Goal: Task Accomplishment & Management: Use online tool/utility

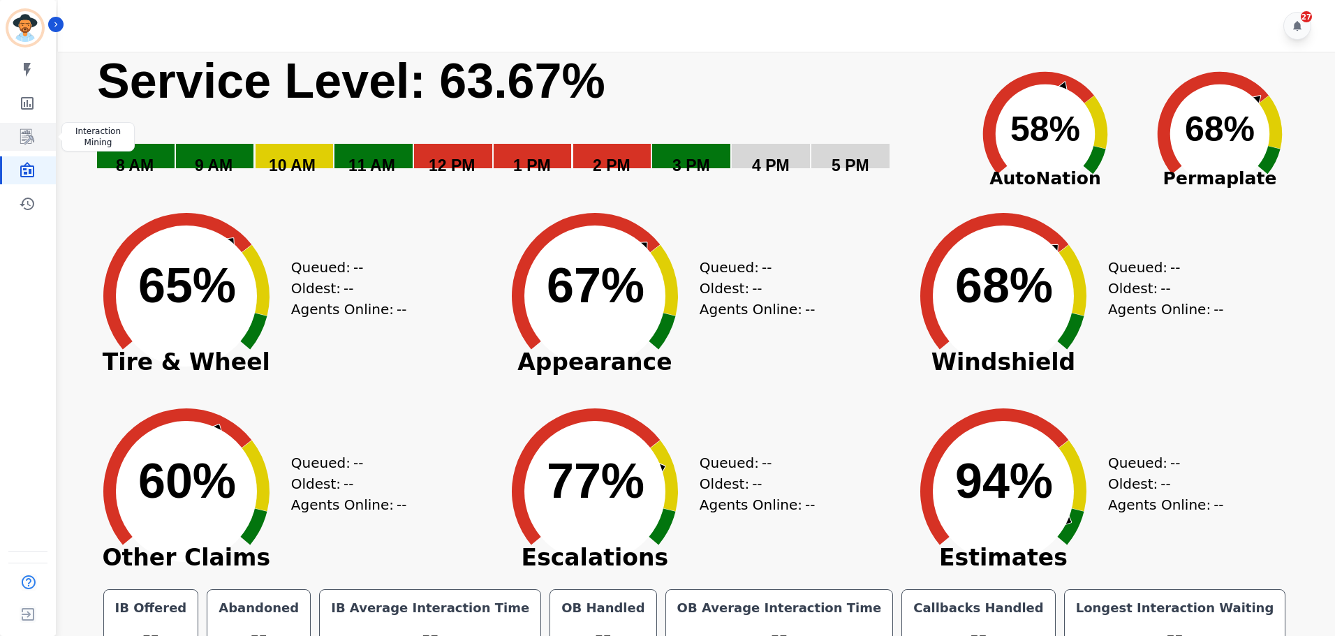
click at [31, 147] on link "Sidebar" at bounding box center [29, 137] width 54 height 28
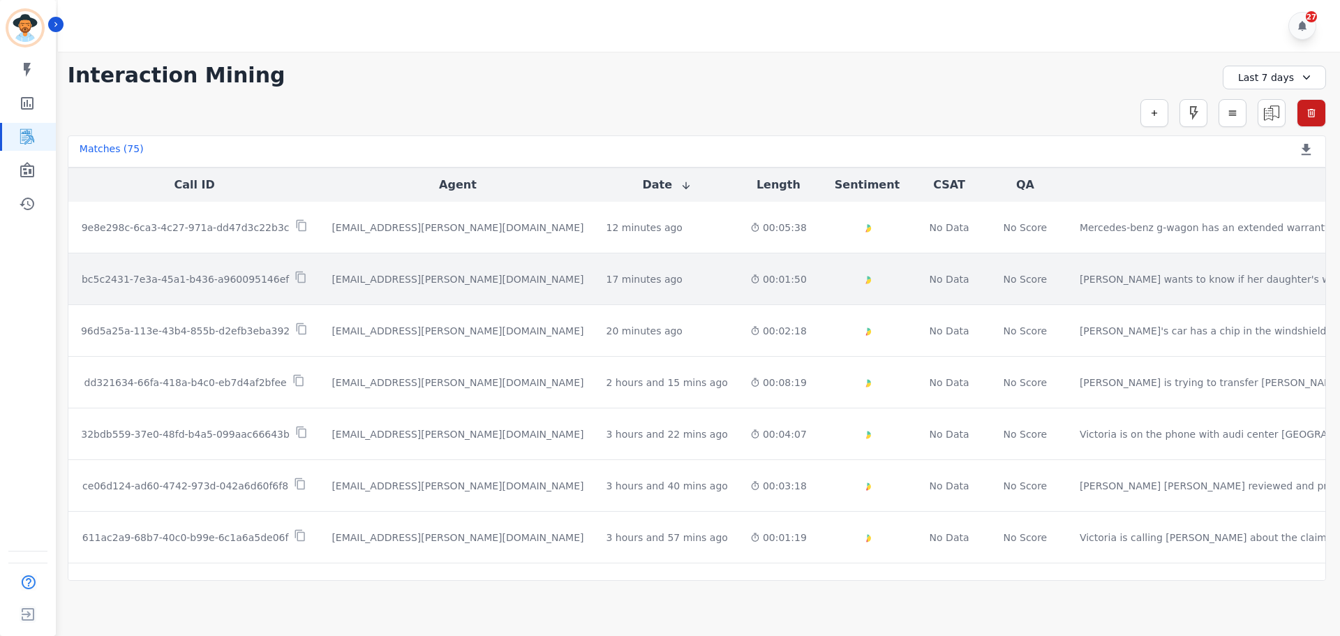
click at [278, 265] on td "bc5c2431-7e3a-45a1-b436-a960095146ef" at bounding box center [194, 279] width 253 height 52
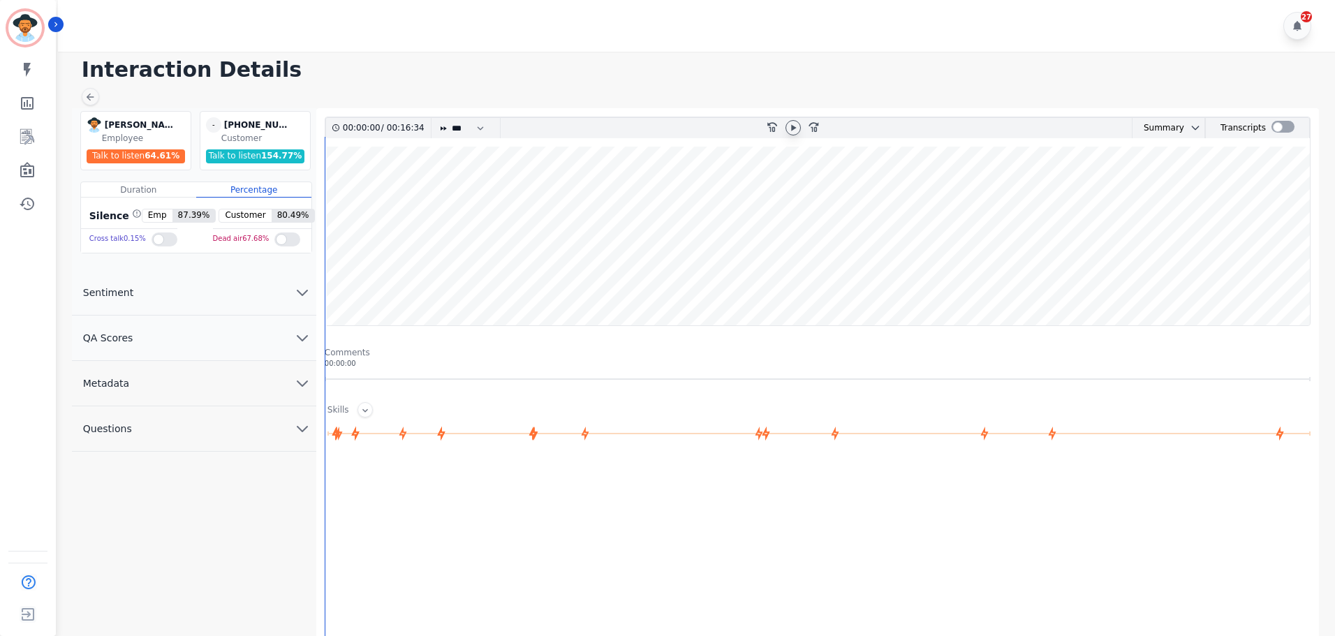
click at [790, 127] on icon at bounding box center [792, 127] width 11 height 11
click at [505, 218] on wave at bounding box center [817, 236] width 984 height 179
click at [578, 214] on wave at bounding box center [817, 236] width 984 height 179
click at [727, 225] on wave at bounding box center [817, 236] width 984 height 179
click at [900, 214] on wave at bounding box center [817, 236] width 984 height 179
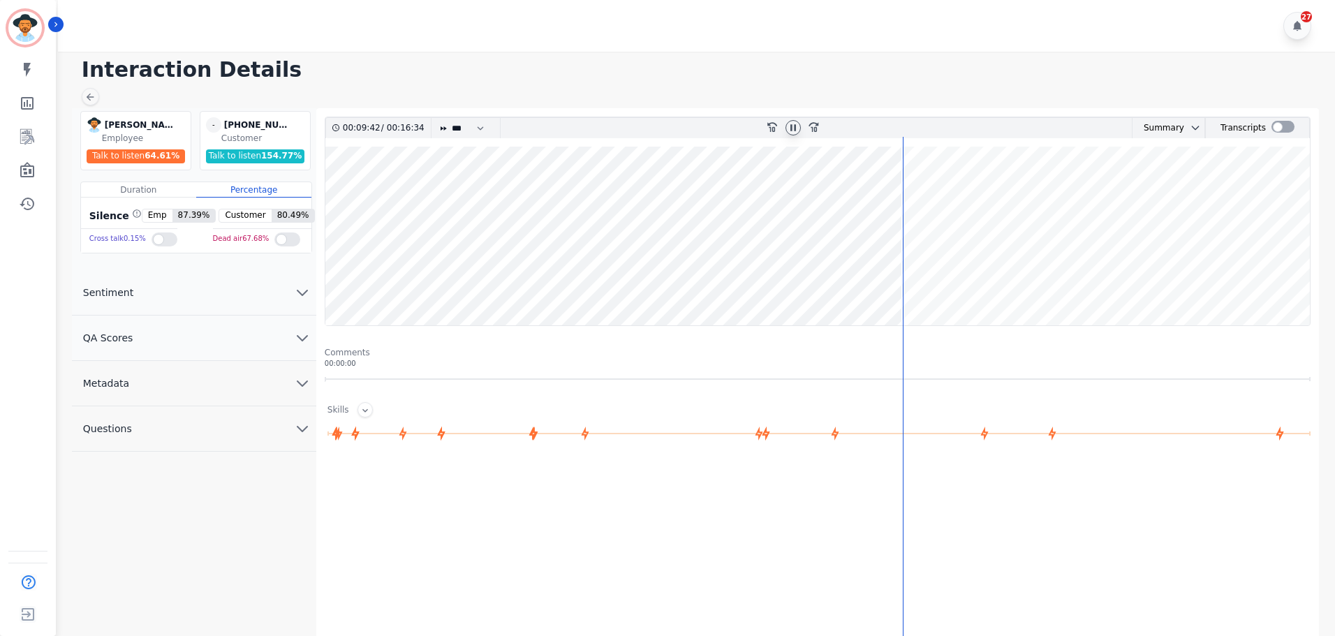
click at [951, 205] on wave at bounding box center [817, 236] width 984 height 179
click at [988, 203] on wave at bounding box center [817, 236] width 984 height 179
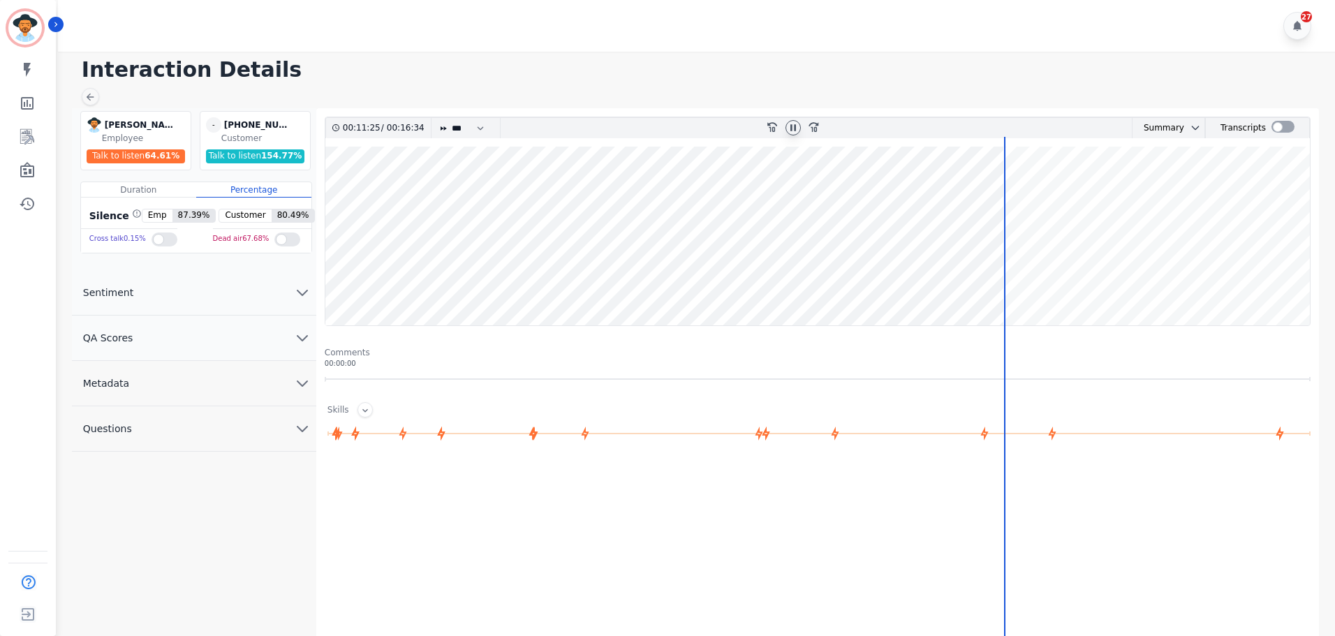
click at [1012, 281] on wave at bounding box center [817, 236] width 984 height 179
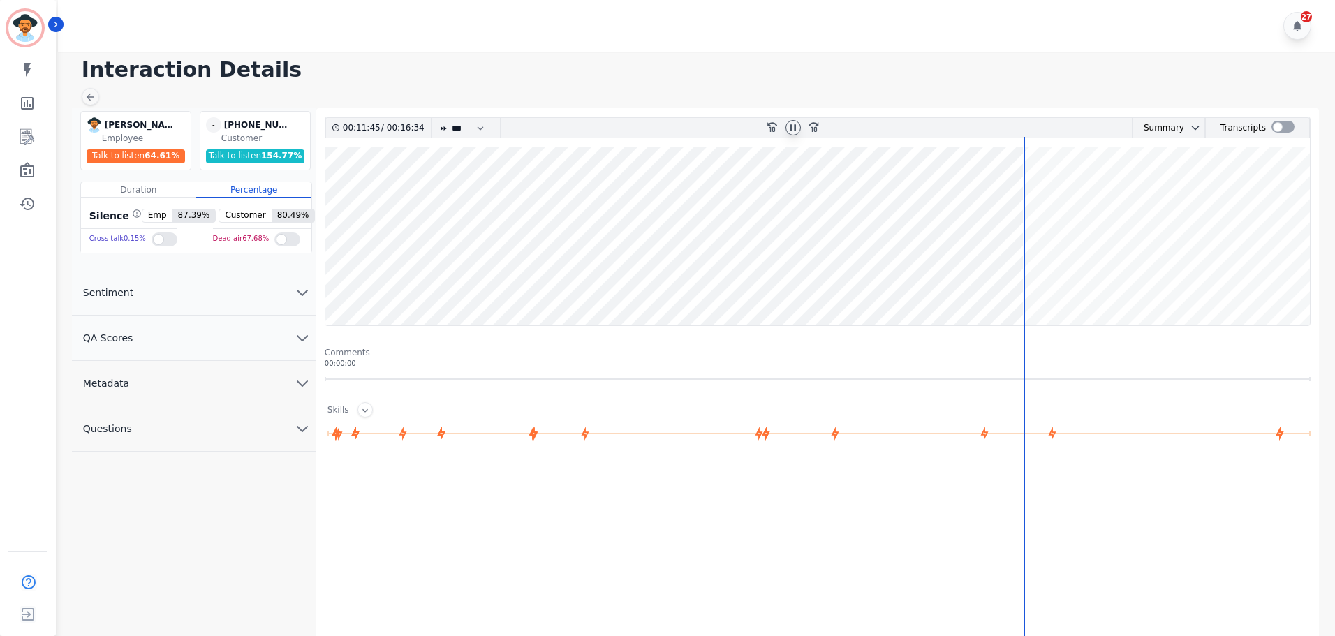
click at [1037, 281] on wave at bounding box center [817, 236] width 984 height 179
click at [1048, 284] on wave at bounding box center [817, 236] width 984 height 179
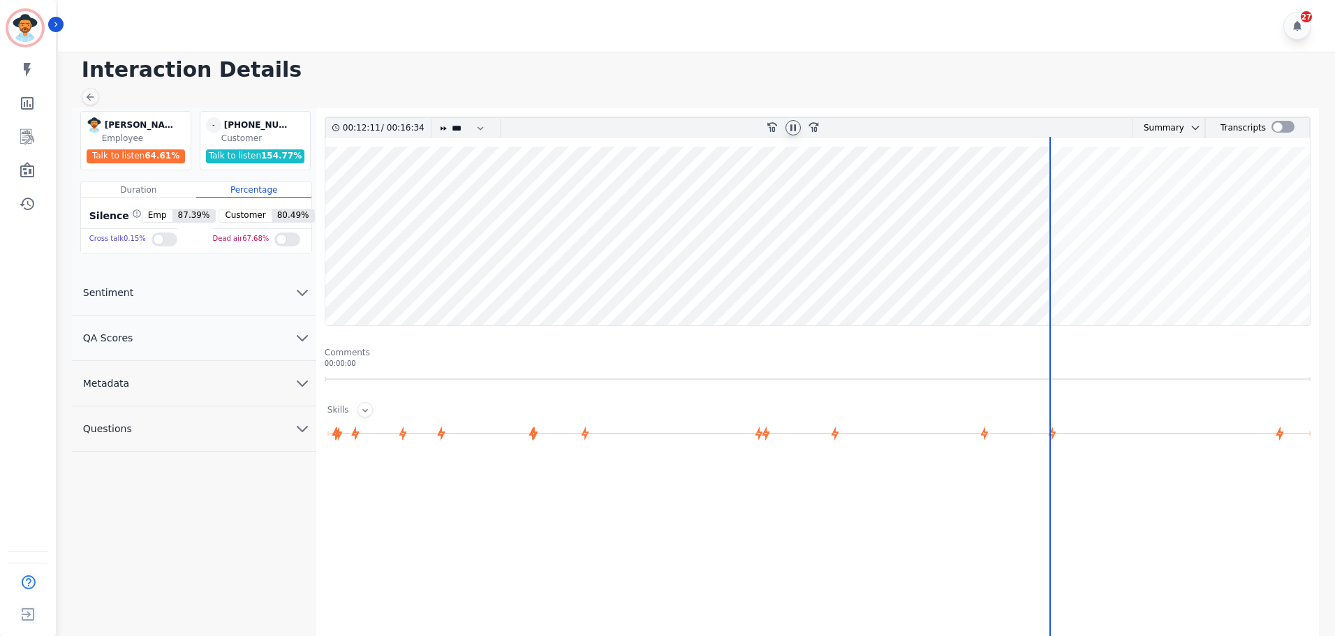
click at [1077, 283] on wave at bounding box center [817, 236] width 984 height 179
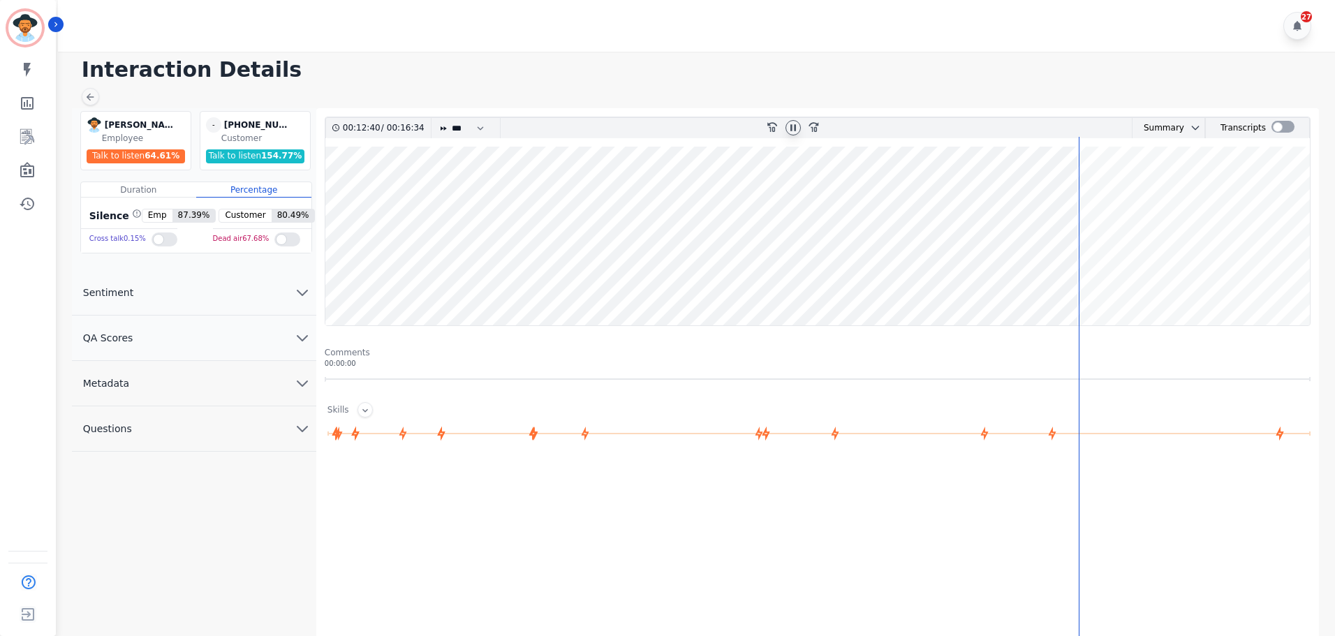
click at [1134, 288] on wave at bounding box center [817, 236] width 984 height 179
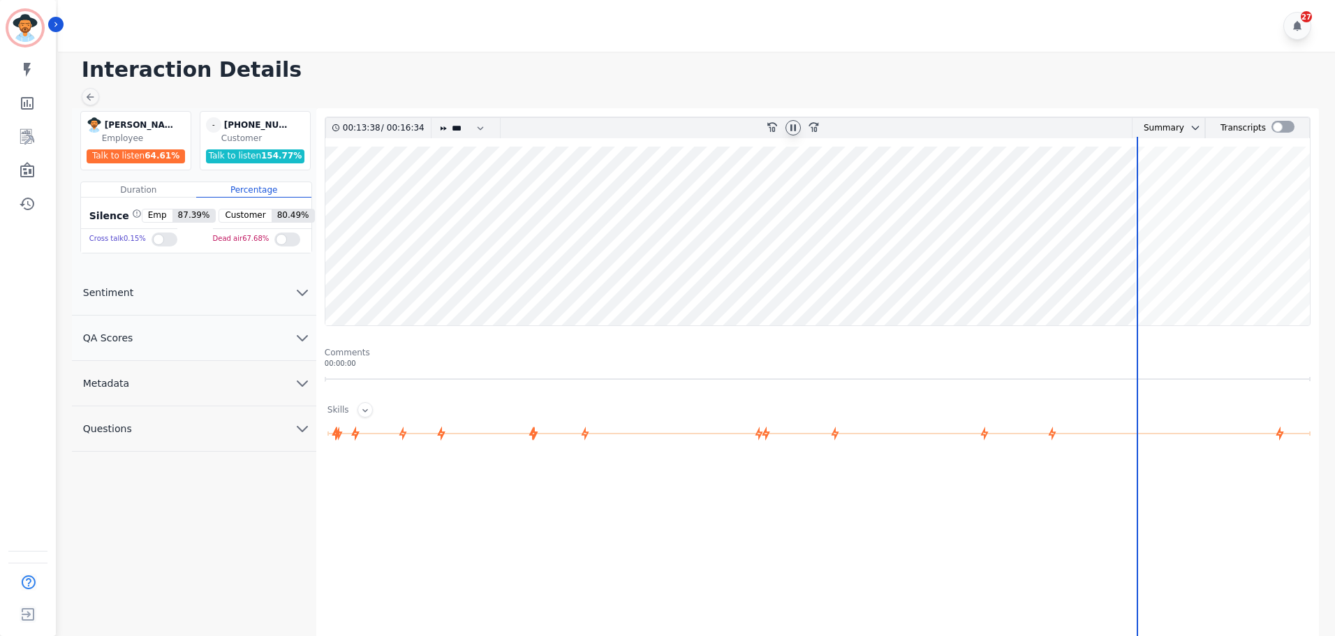
click at [1101, 278] on wave at bounding box center [817, 236] width 984 height 179
click at [1106, 275] on wave at bounding box center [817, 236] width 984 height 179
click at [1164, 270] on wave at bounding box center [817, 236] width 984 height 179
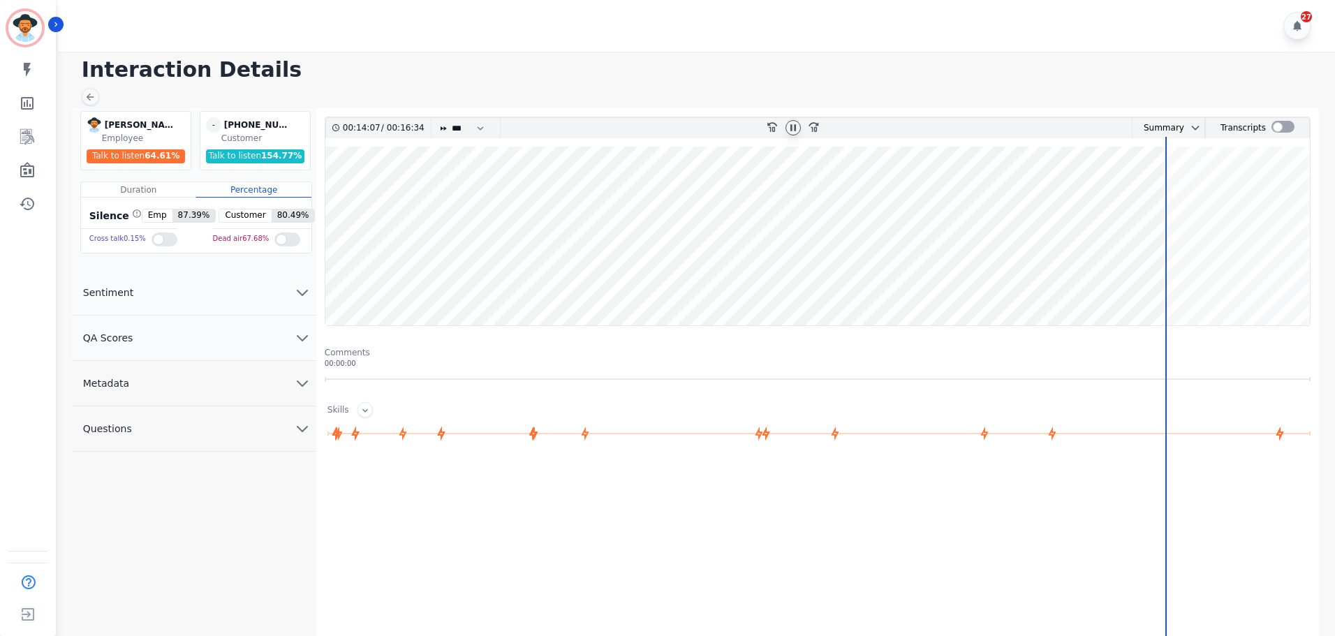
click at [1164, 270] on wave at bounding box center [817, 236] width 984 height 179
click at [1187, 285] on wave at bounding box center [817, 236] width 984 height 179
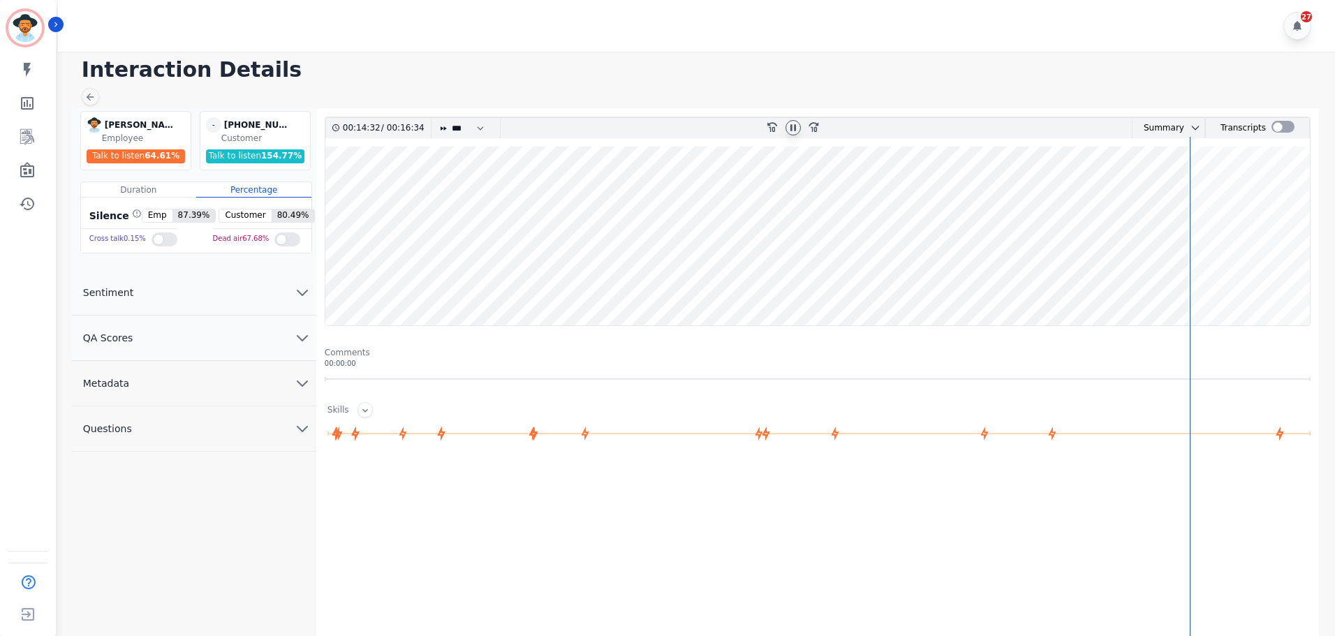
click at [1223, 282] on wave at bounding box center [817, 236] width 984 height 179
click at [1270, 276] on wave at bounding box center [817, 236] width 984 height 179
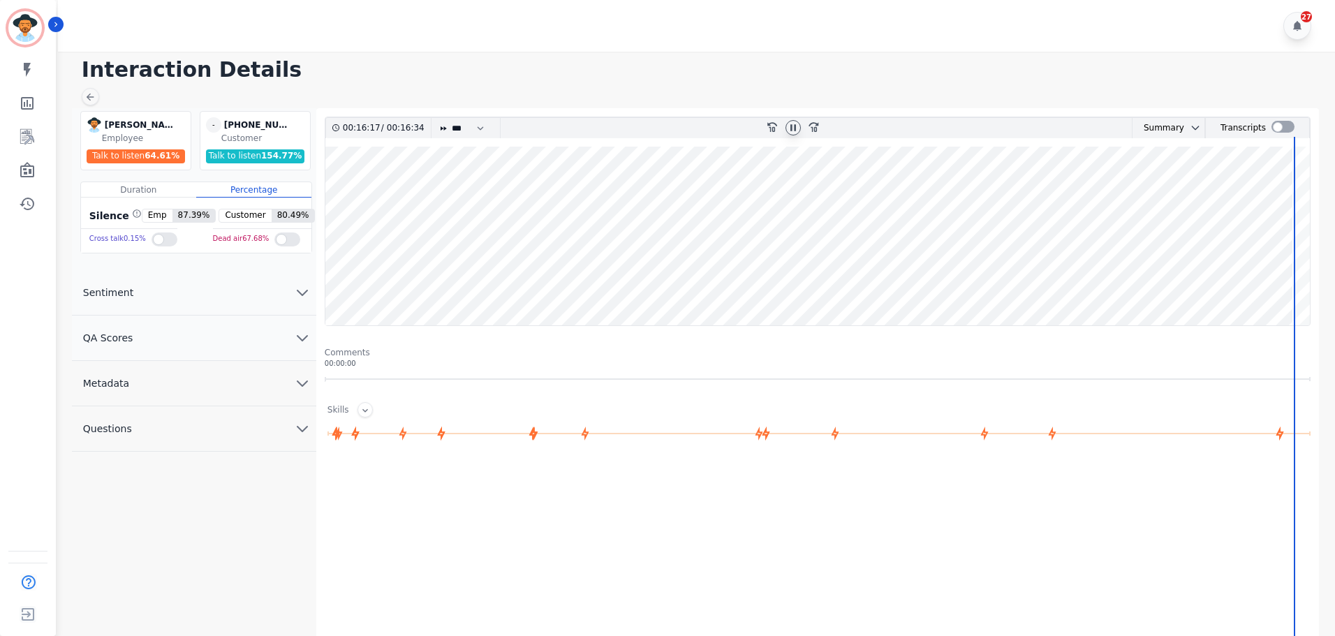
click at [1298, 283] on wave at bounding box center [817, 236] width 984 height 179
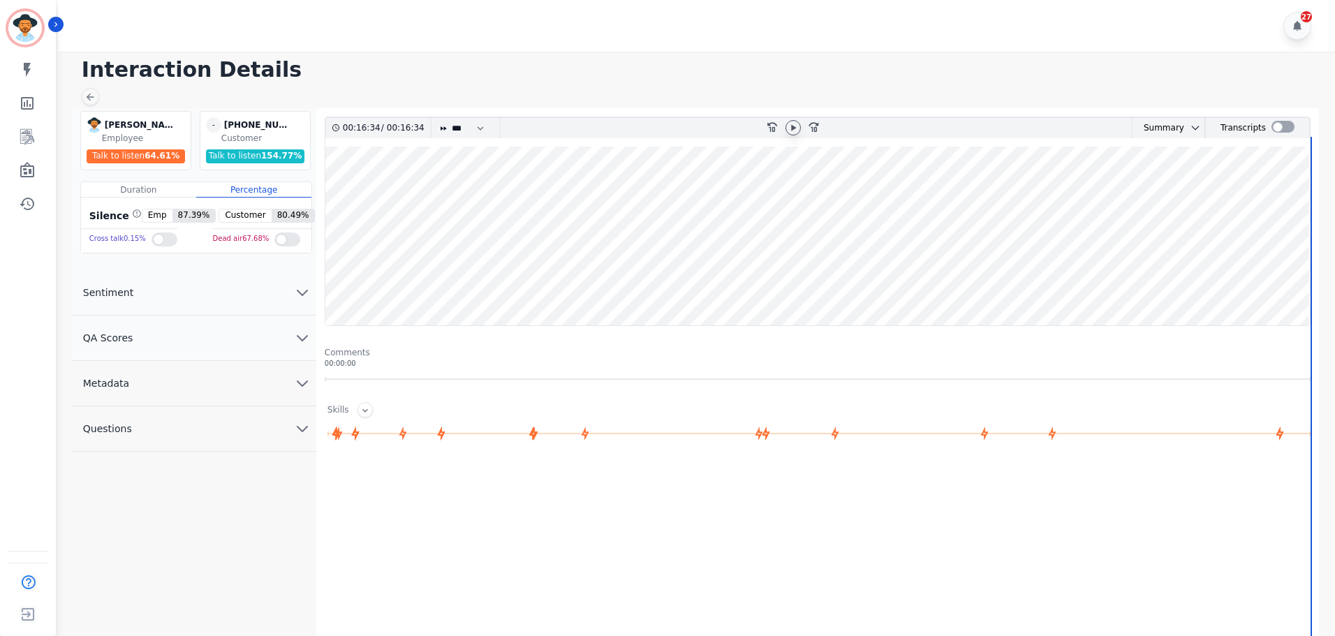
click at [395, 283] on wave at bounding box center [817, 236] width 984 height 179
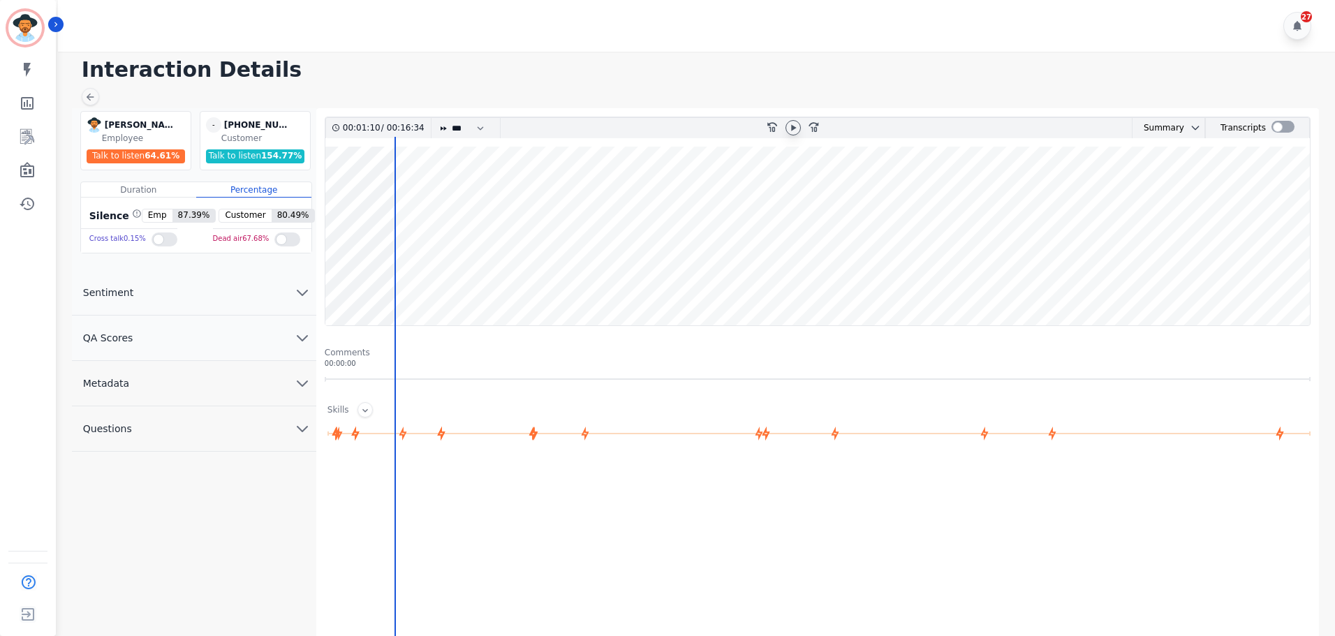
click at [796, 126] on icon at bounding box center [792, 127] width 11 height 11
click at [665, 242] on wave at bounding box center [817, 236] width 984 height 179
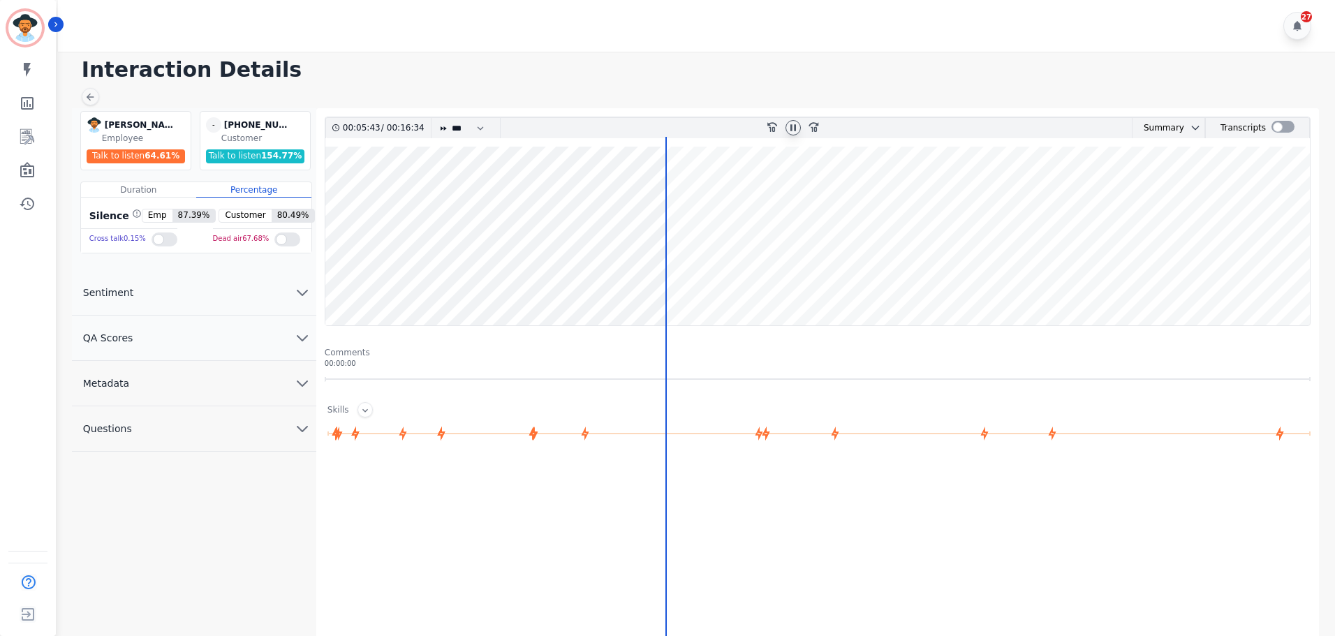
click at [792, 124] on div at bounding box center [792, 127] width 15 height 15
click at [794, 133] on icon at bounding box center [792, 127] width 11 height 11
click at [884, 288] on wave at bounding box center [817, 236] width 984 height 179
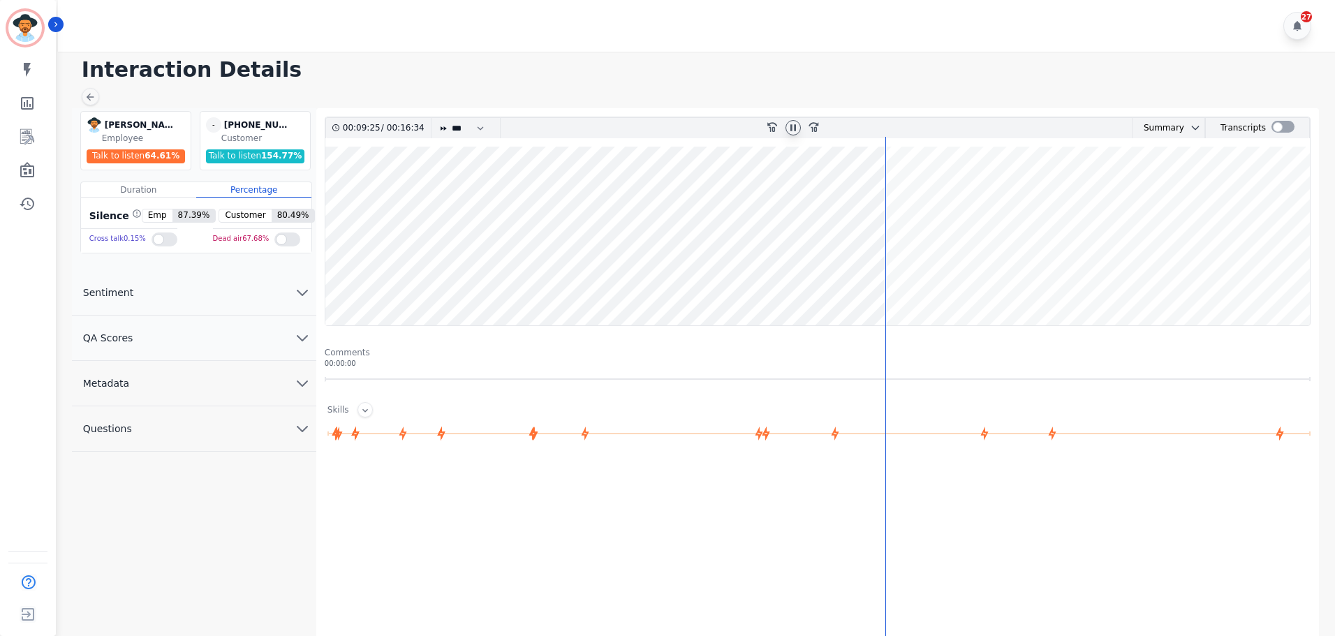
click at [787, 135] on div at bounding box center [793, 128] width 21 height 20
click at [787, 131] on div at bounding box center [792, 127] width 15 height 15
click at [22, 135] on icon "Sidebar" at bounding box center [27, 136] width 17 height 17
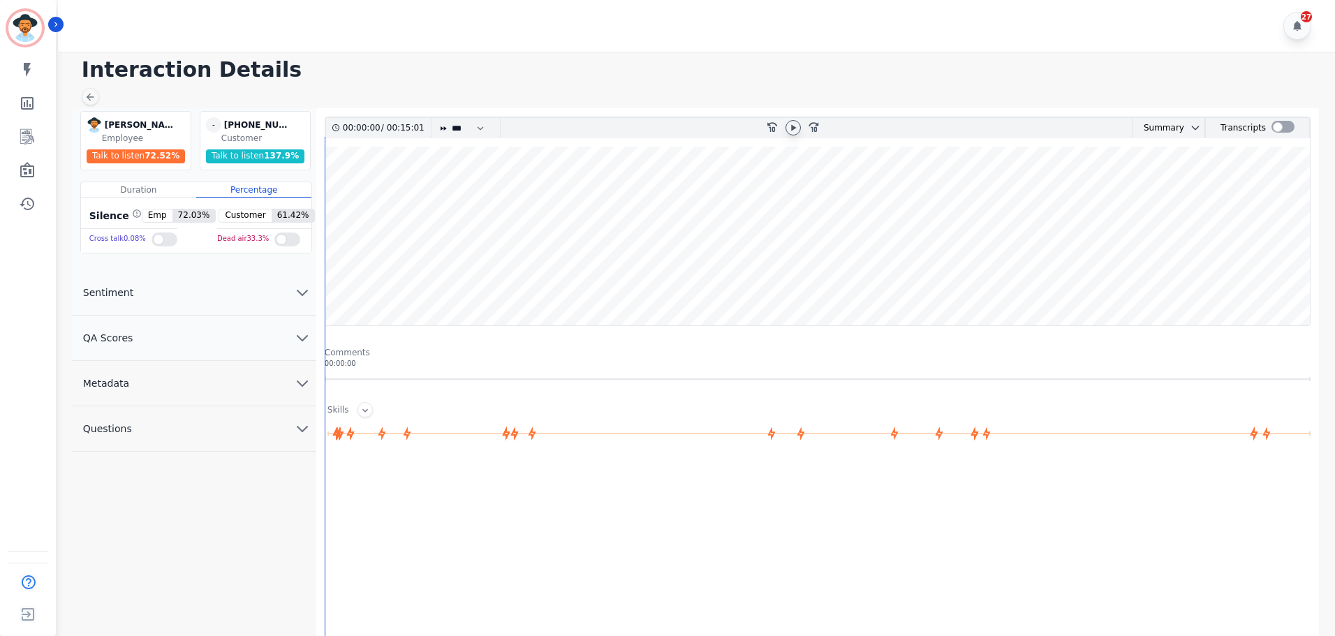
click at [794, 129] on icon at bounding box center [792, 127] width 11 height 11
click at [451, 128] on select "* * * **** * *** * ****" at bounding box center [471, 128] width 42 height 20
select select "****"
click at [450, 118] on select "* * * **** * *** * ****" at bounding box center [471, 128] width 42 height 20
click at [797, 130] on icon at bounding box center [792, 127] width 11 height 11
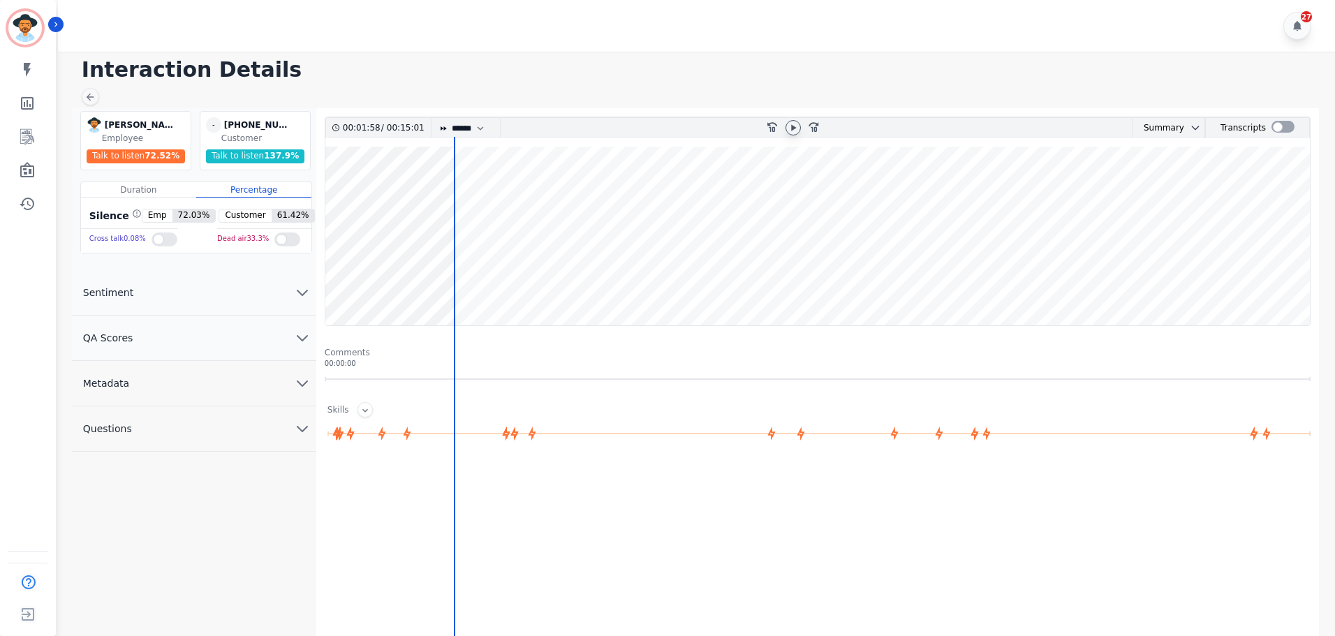
click at [797, 130] on icon at bounding box center [792, 127] width 11 height 11
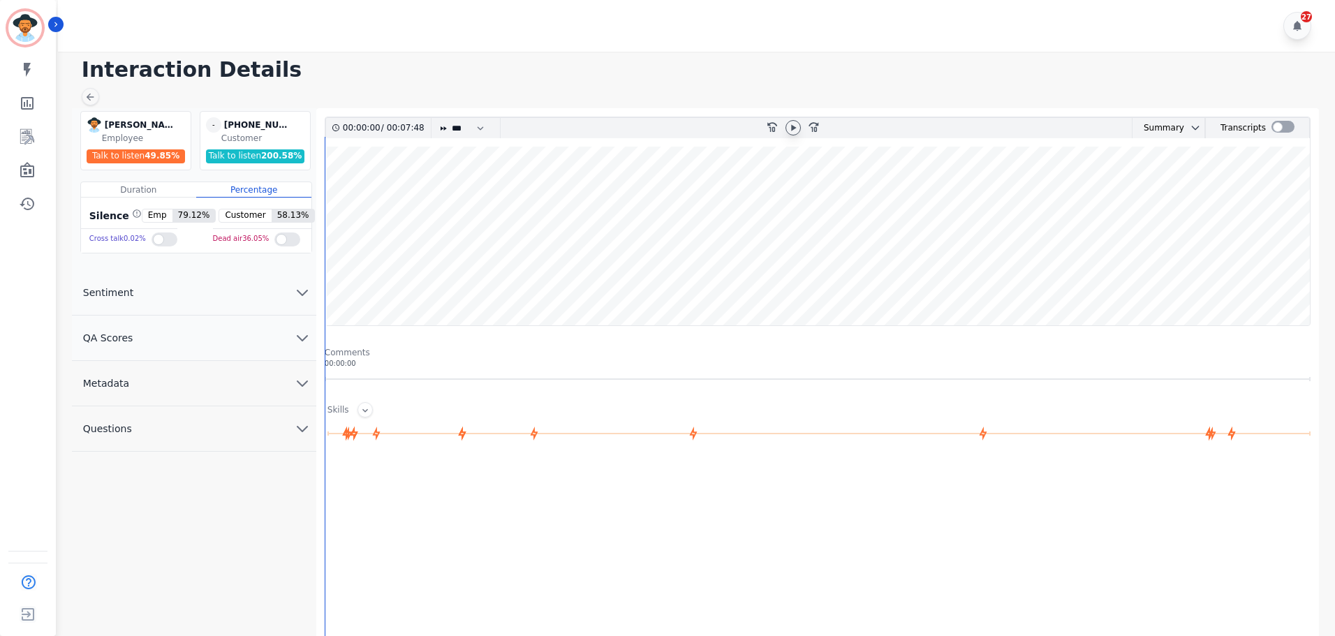
click at [792, 127] on icon at bounding box center [793, 127] width 5 height 6
click at [457, 186] on wave at bounding box center [817, 236] width 984 height 179
click at [542, 193] on wave at bounding box center [817, 236] width 984 height 179
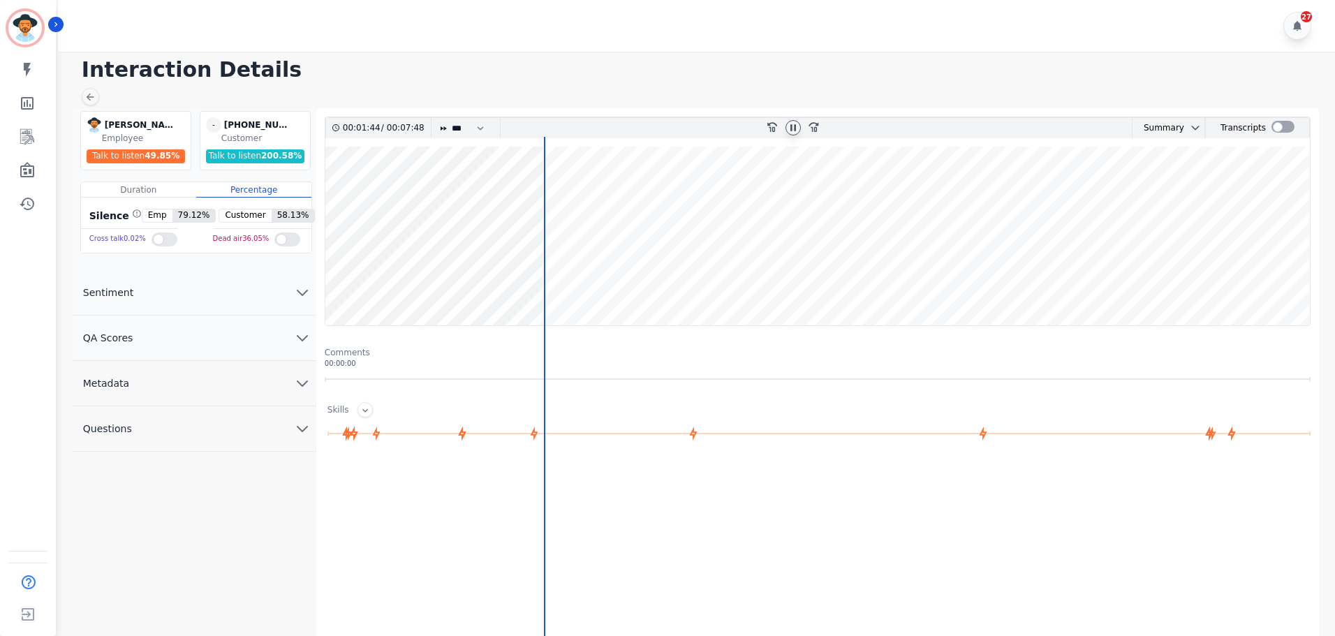
click at [563, 267] on wave at bounding box center [817, 236] width 984 height 179
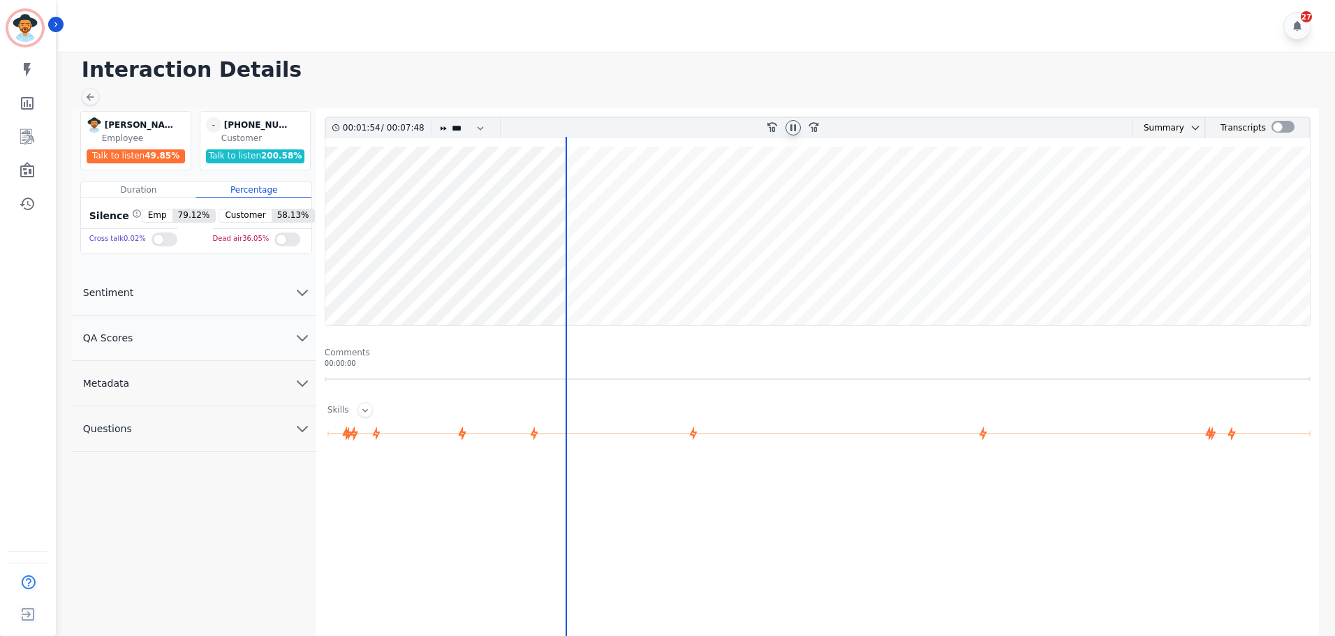
click at [588, 281] on wave at bounding box center [817, 236] width 984 height 179
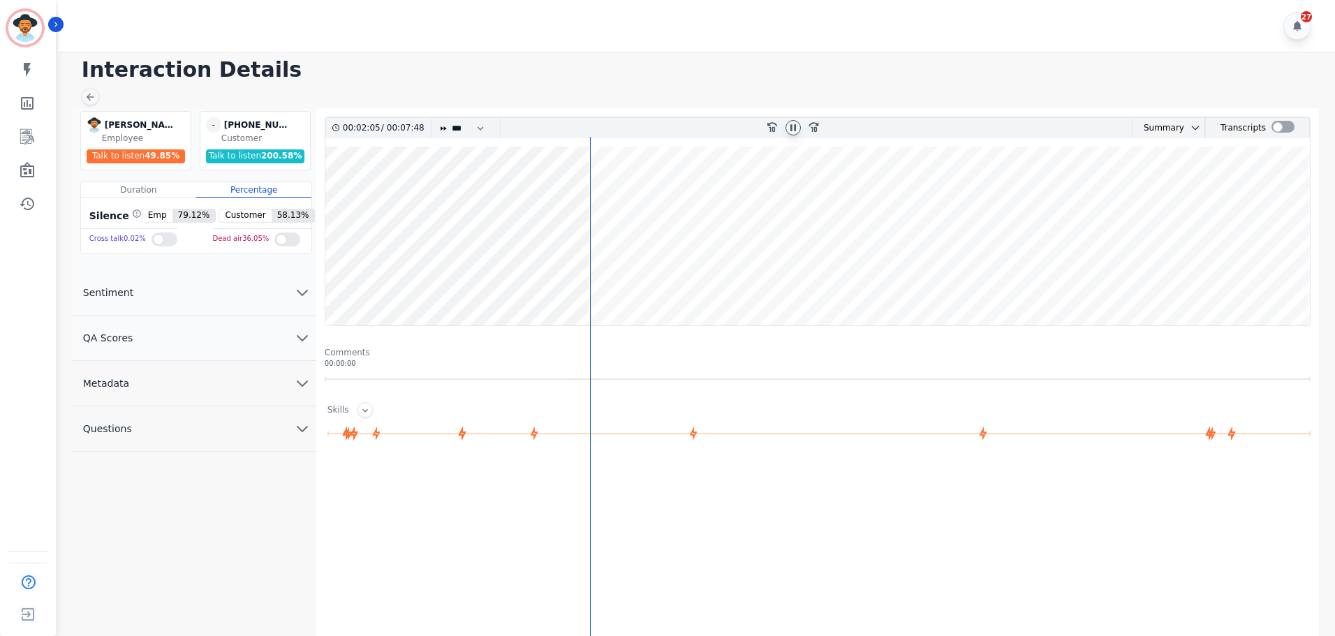
drag, startPoint x: 630, startPoint y: 285, endPoint x: 639, endPoint y: 285, distance: 8.4
click at [632, 286] on wave at bounding box center [817, 236] width 984 height 179
click at [665, 285] on wave at bounding box center [817, 236] width 984 height 179
click at [711, 276] on wave at bounding box center [817, 236] width 984 height 179
click at [735, 286] on wave at bounding box center [817, 236] width 984 height 179
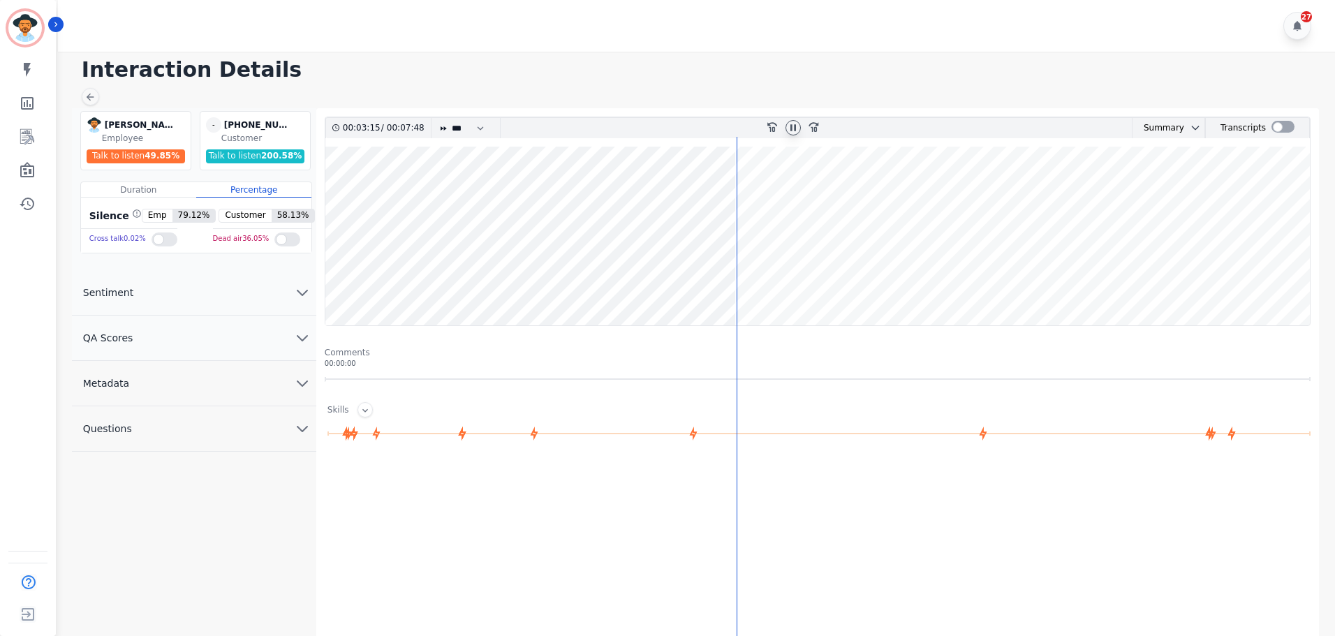
click at [775, 276] on wave at bounding box center [817, 236] width 984 height 179
click at [799, 209] on wave at bounding box center [817, 236] width 984 height 179
click at [845, 195] on wave at bounding box center [817, 236] width 984 height 179
click at [915, 194] on wave at bounding box center [817, 236] width 984 height 179
click at [955, 283] on wave at bounding box center [817, 236] width 984 height 179
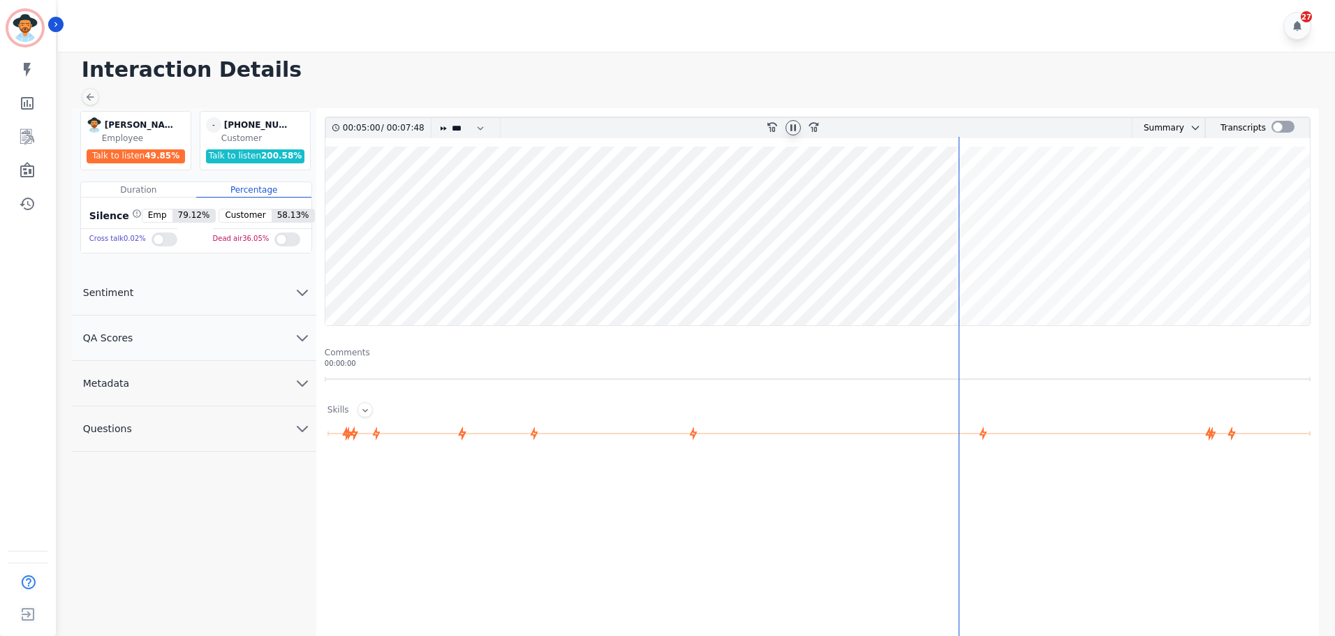
click at [972, 207] on wave at bounding box center [817, 236] width 984 height 179
click at [989, 207] on wave at bounding box center [817, 236] width 984 height 179
click at [1005, 205] on wave at bounding box center [817, 236] width 984 height 179
click at [1038, 205] on wave at bounding box center [817, 236] width 984 height 179
click at [1097, 215] on wave at bounding box center [817, 236] width 984 height 179
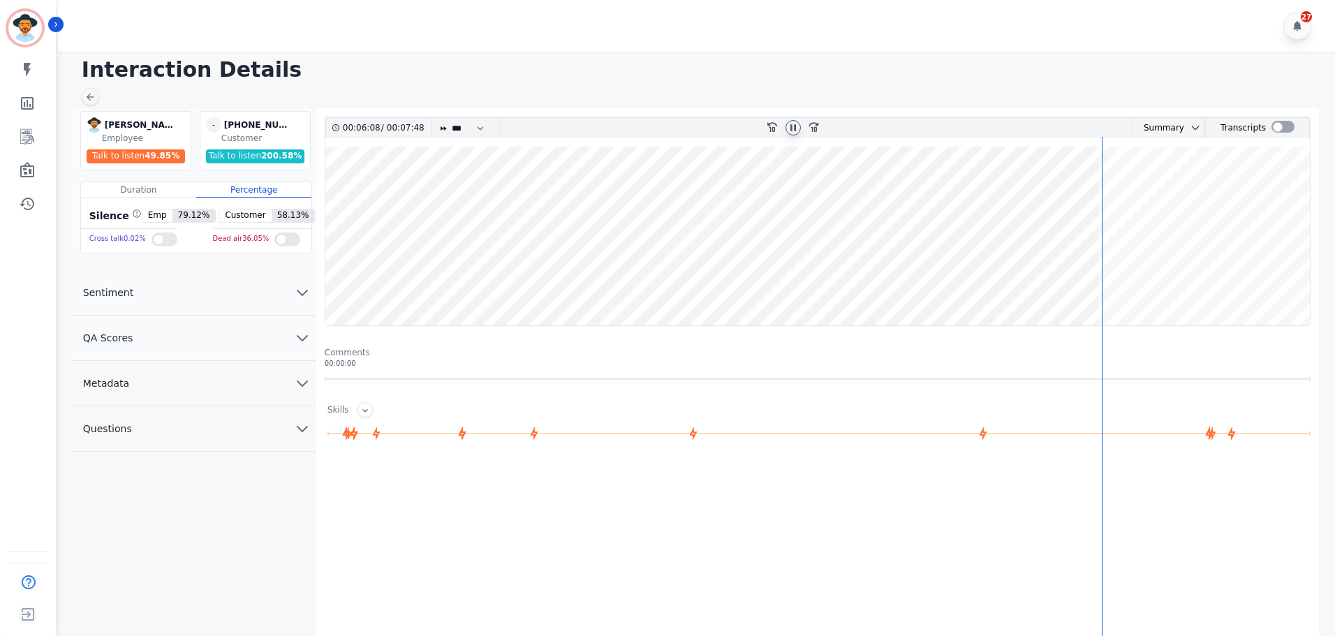
click at [1171, 267] on wave at bounding box center [817, 236] width 984 height 179
click at [1210, 274] on wave at bounding box center [817, 236] width 984 height 179
click at [1254, 276] on wave at bounding box center [817, 236] width 984 height 179
click at [1285, 282] on wave at bounding box center [817, 236] width 984 height 179
drag, startPoint x: 1297, startPoint y: 280, endPoint x: 1307, endPoint y: 280, distance: 10.5
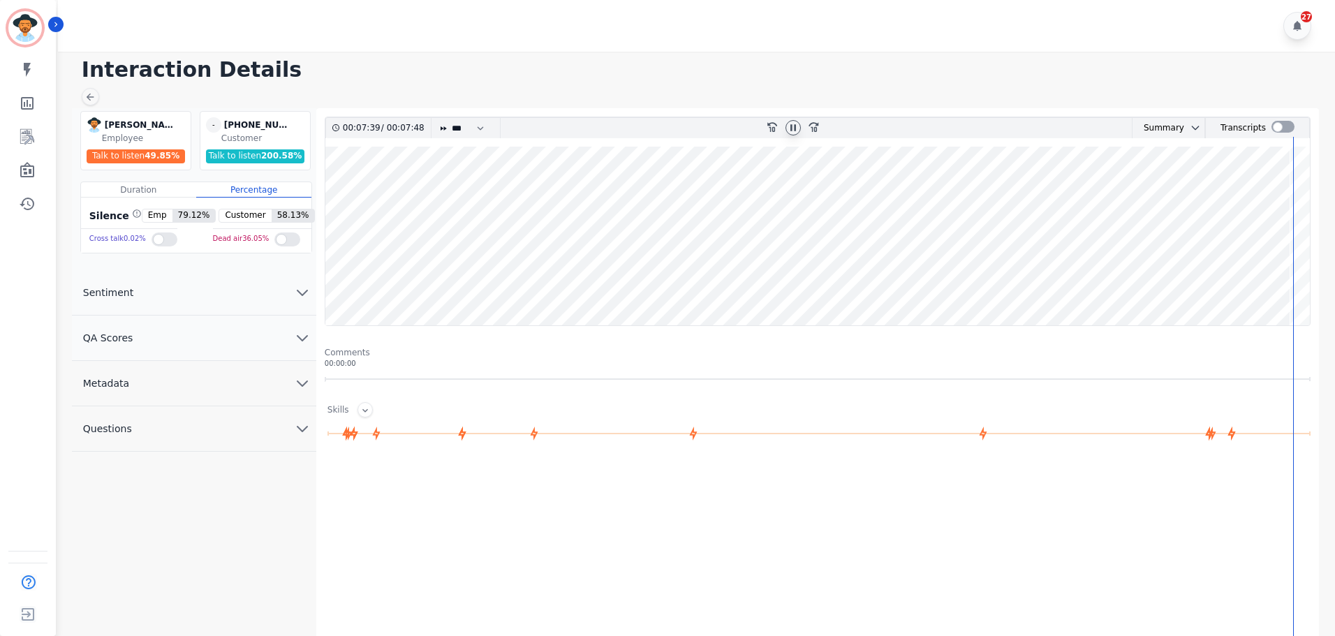
click at [1306, 280] on wave at bounding box center [817, 236] width 984 height 179
click at [799, 124] on div at bounding box center [792, 127] width 15 height 15
drag, startPoint x: 355, startPoint y: 194, endPoint x: 375, endPoint y: 193, distance: 20.3
click at [355, 194] on wave at bounding box center [817, 236] width 984 height 179
click at [422, 193] on wave at bounding box center [817, 236] width 984 height 179
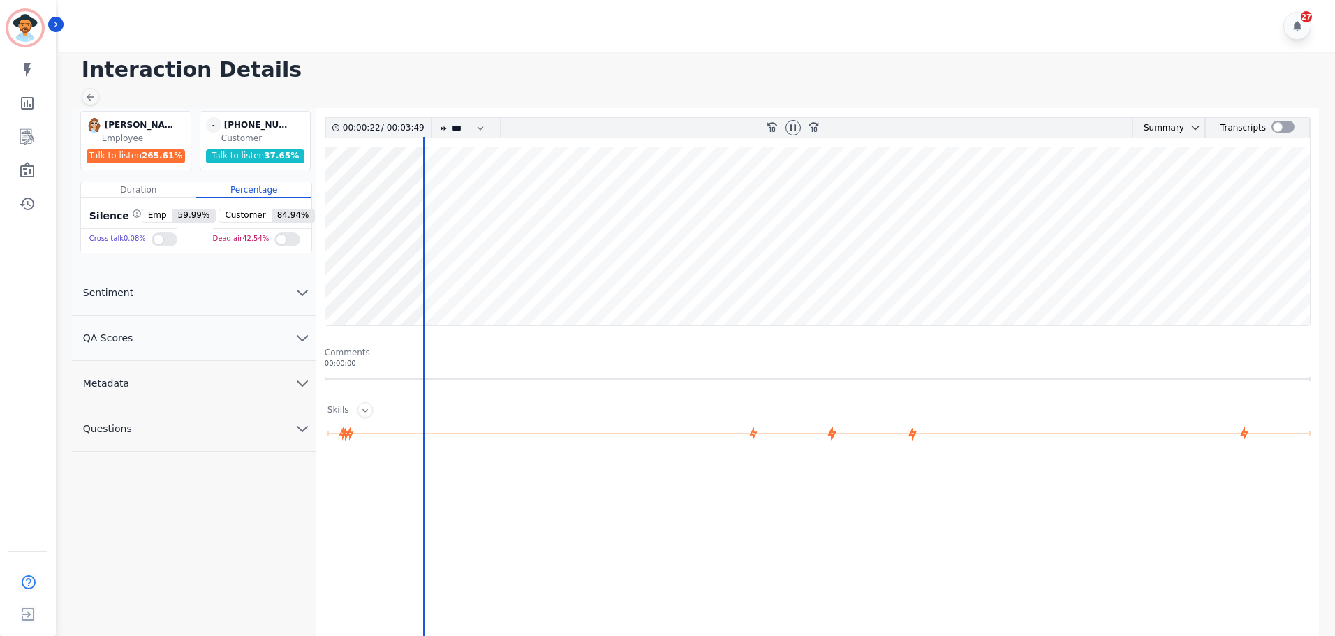
click at [468, 188] on wave at bounding box center [817, 236] width 984 height 179
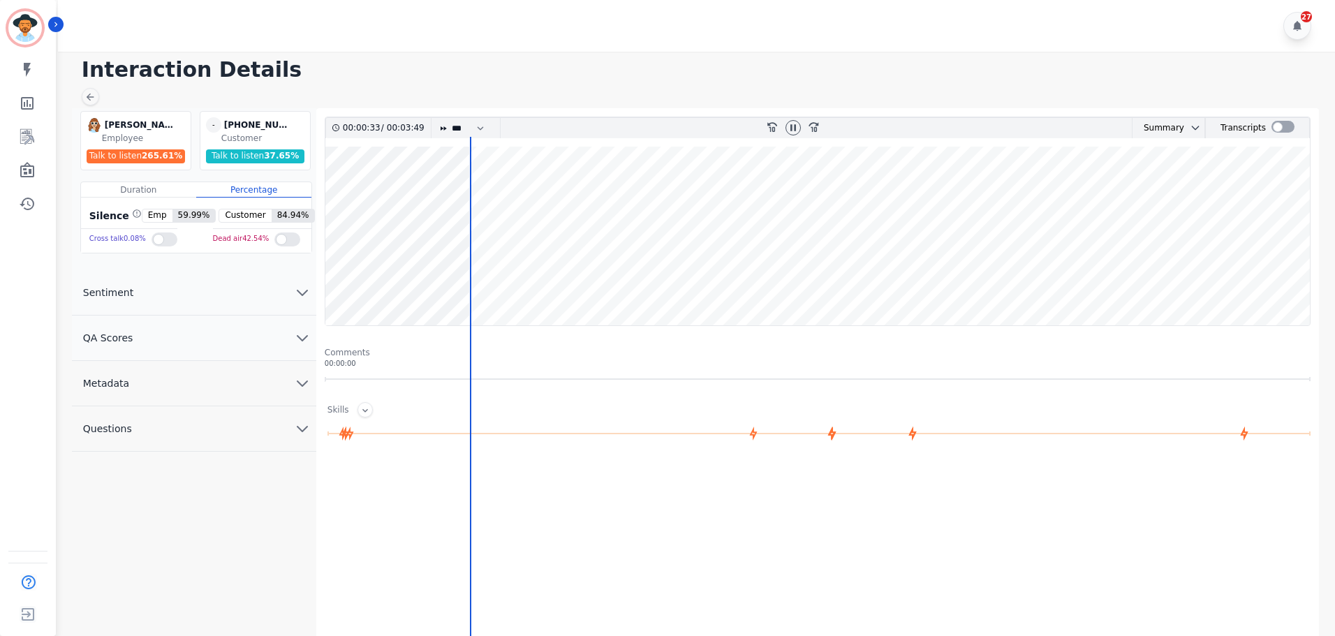
click at [507, 189] on wave at bounding box center [817, 236] width 984 height 179
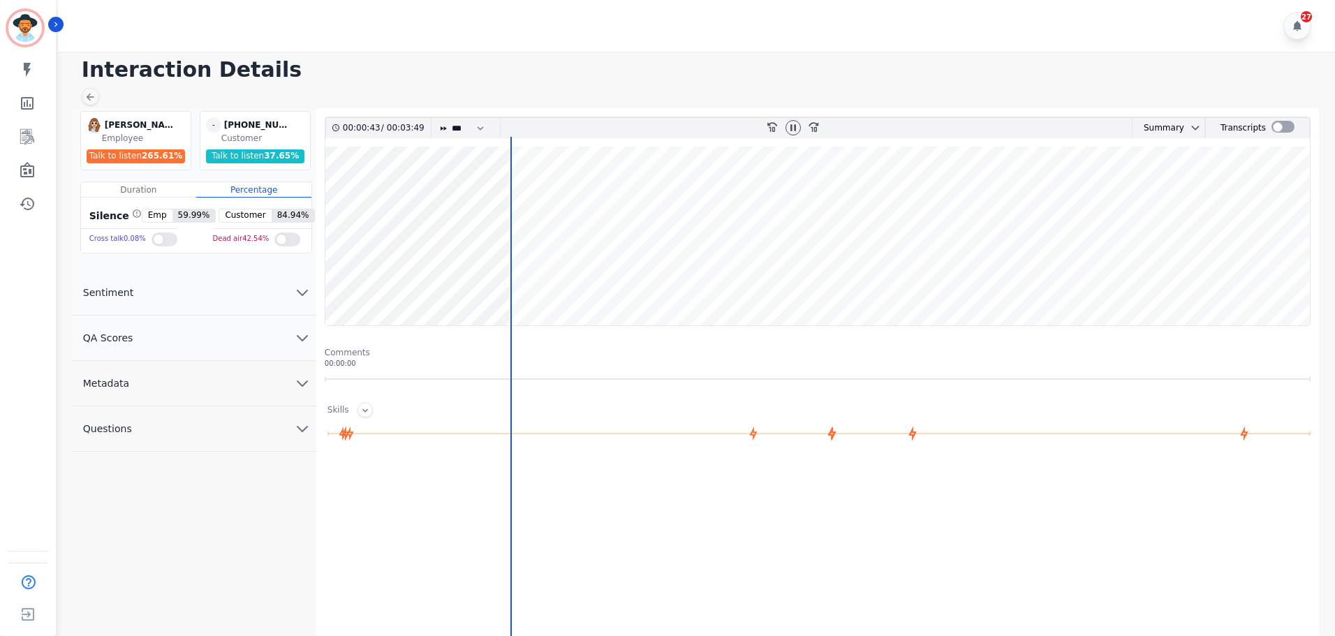
click at [596, 195] on wave at bounding box center [817, 236] width 984 height 179
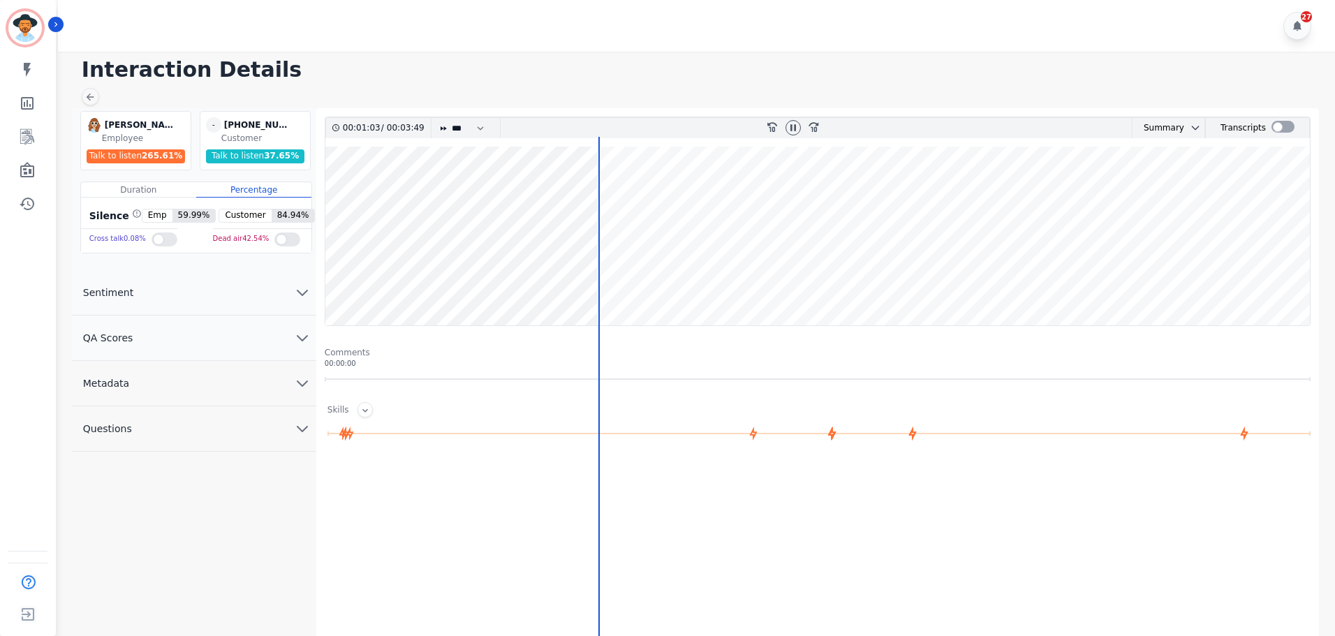
click at [637, 194] on wave at bounding box center [817, 236] width 984 height 179
click at [713, 194] on wave at bounding box center [817, 236] width 984 height 179
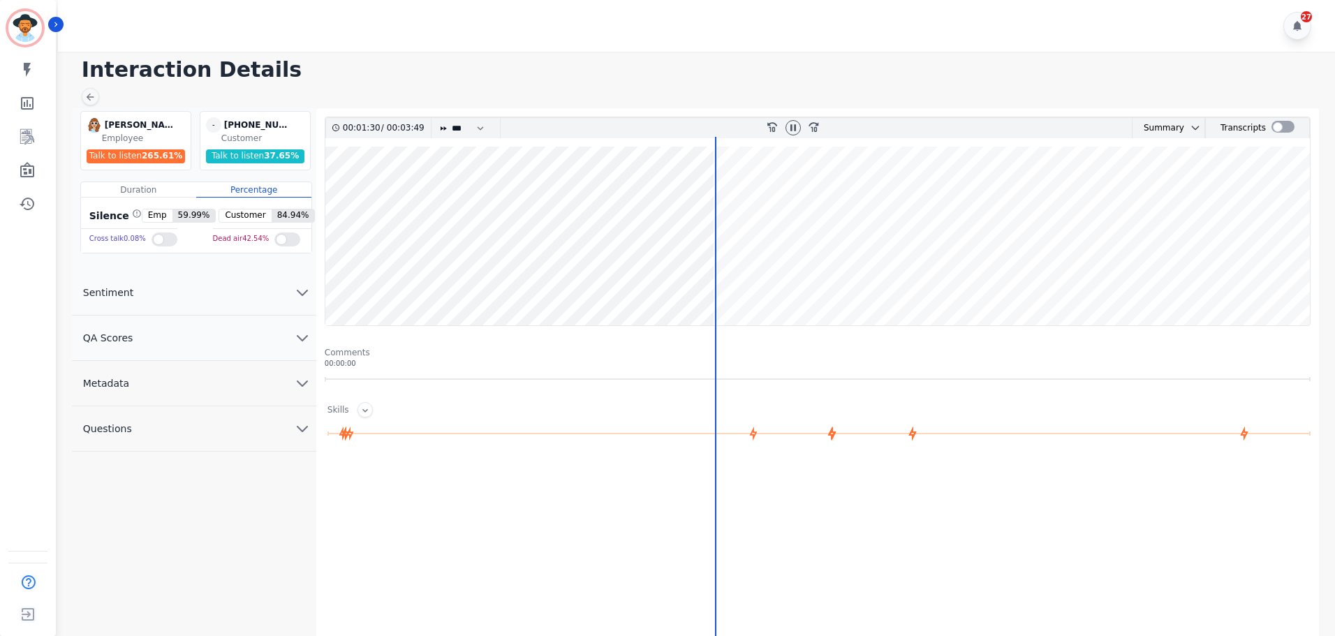
click at [776, 205] on wave at bounding box center [817, 236] width 984 height 179
click at [844, 198] on wave at bounding box center [817, 236] width 984 height 179
click at [870, 186] on wave at bounding box center [817, 236] width 984 height 179
click at [901, 187] on wave at bounding box center [817, 236] width 984 height 179
click at [942, 193] on wave at bounding box center [817, 236] width 984 height 179
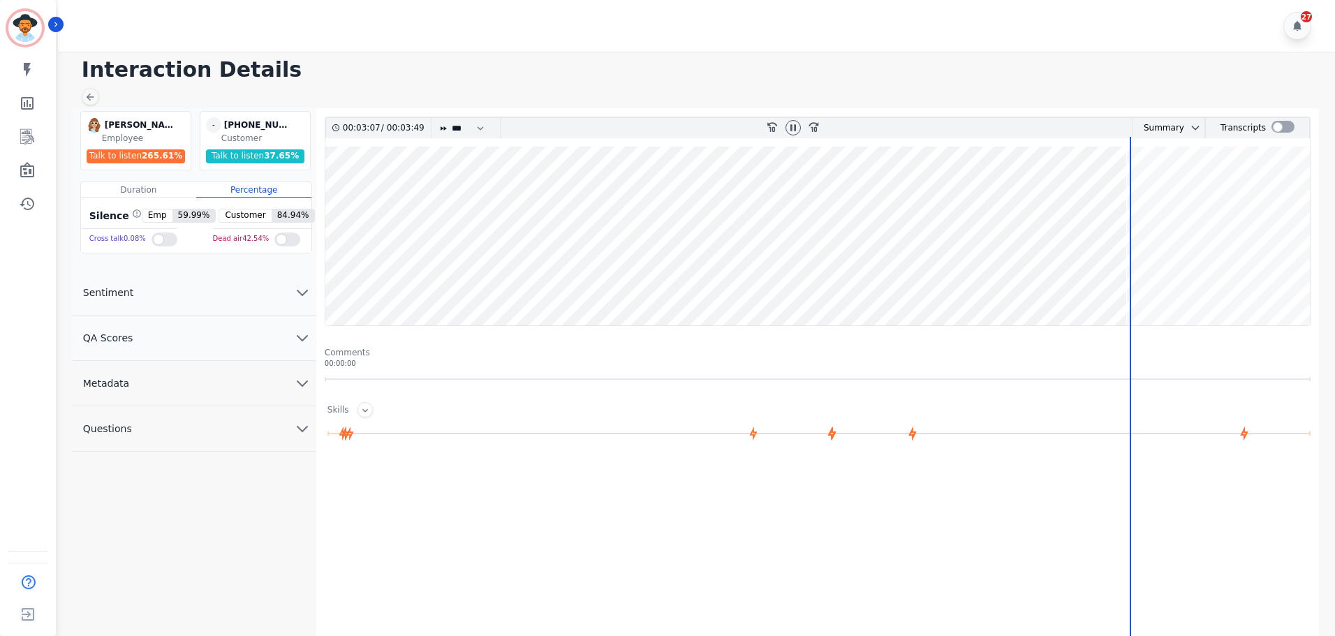
drag, startPoint x: 1143, startPoint y: 194, endPoint x: 1181, endPoint y: 194, distance: 37.7
click at [1149, 194] on wave at bounding box center [817, 236] width 984 height 179
click at [1181, 194] on wave at bounding box center [817, 236] width 984 height 179
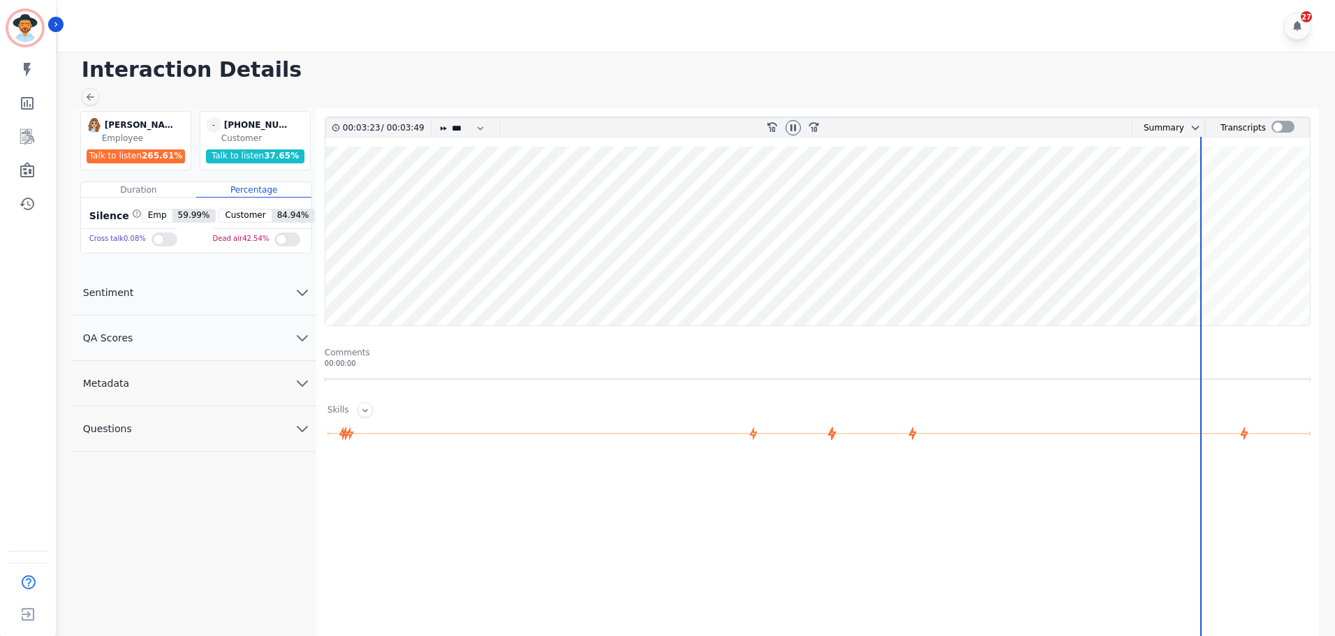
click at [1227, 240] on wave at bounding box center [817, 236] width 984 height 179
click at [1248, 206] on wave at bounding box center [817, 236] width 984 height 179
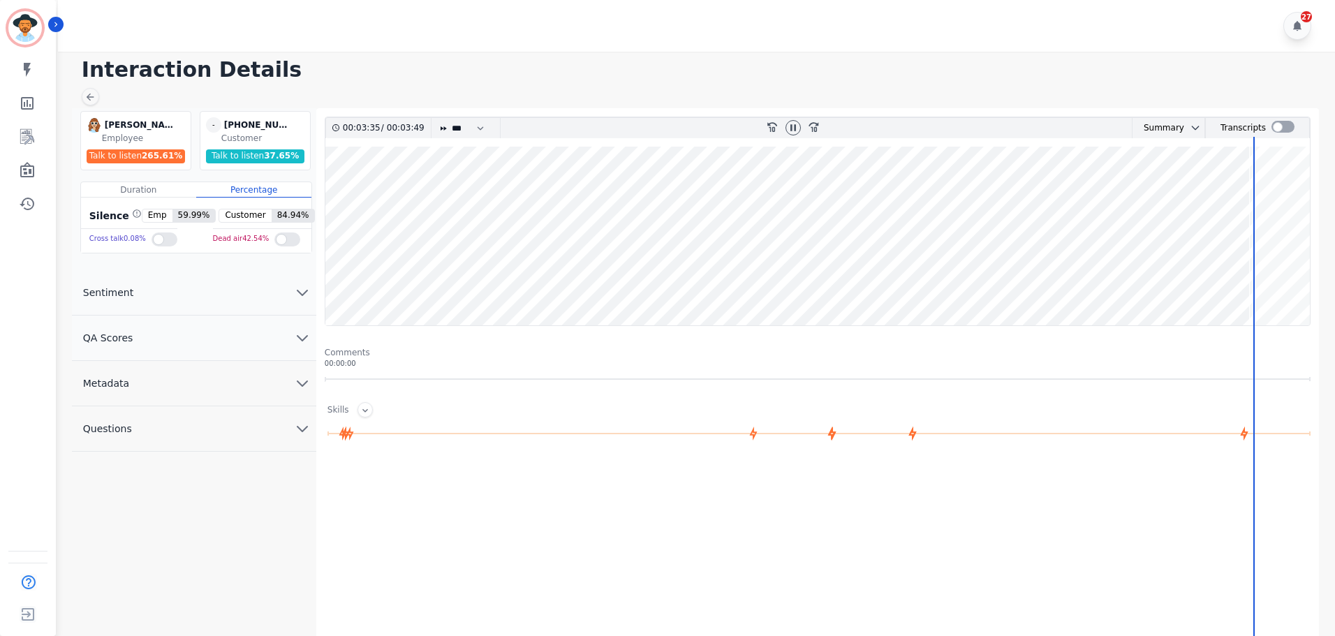
click at [1291, 198] on wave at bounding box center [817, 236] width 984 height 179
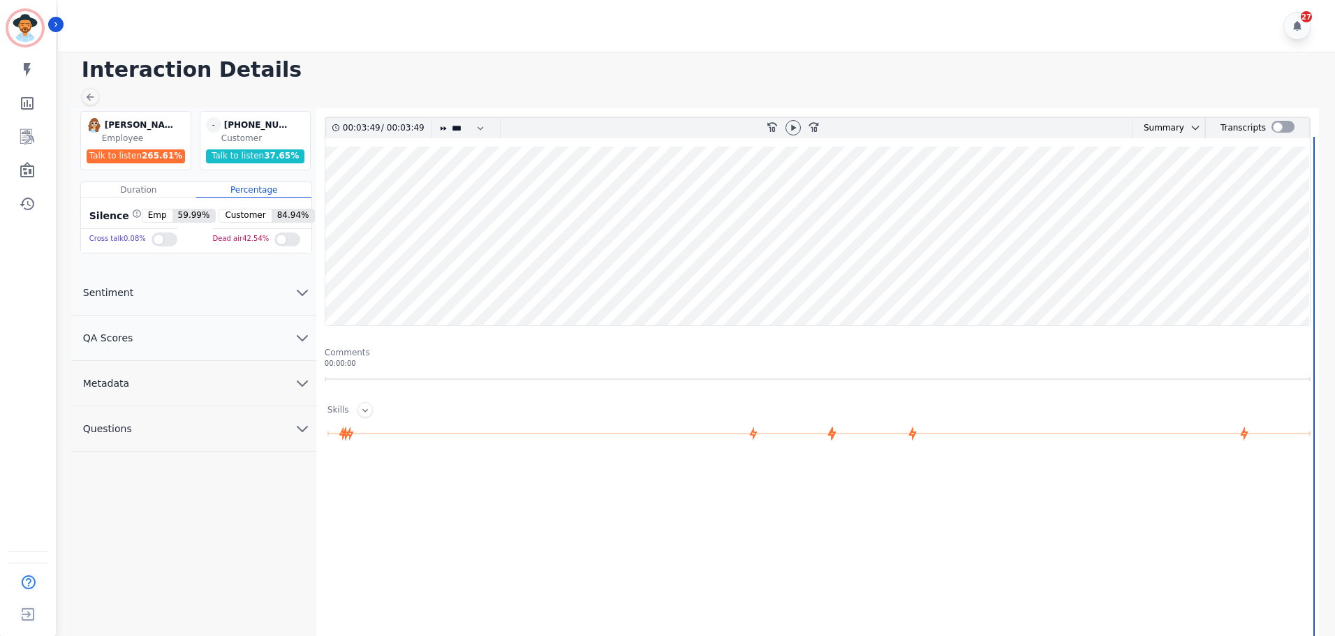
click at [1270, 193] on wave at bounding box center [817, 236] width 984 height 179
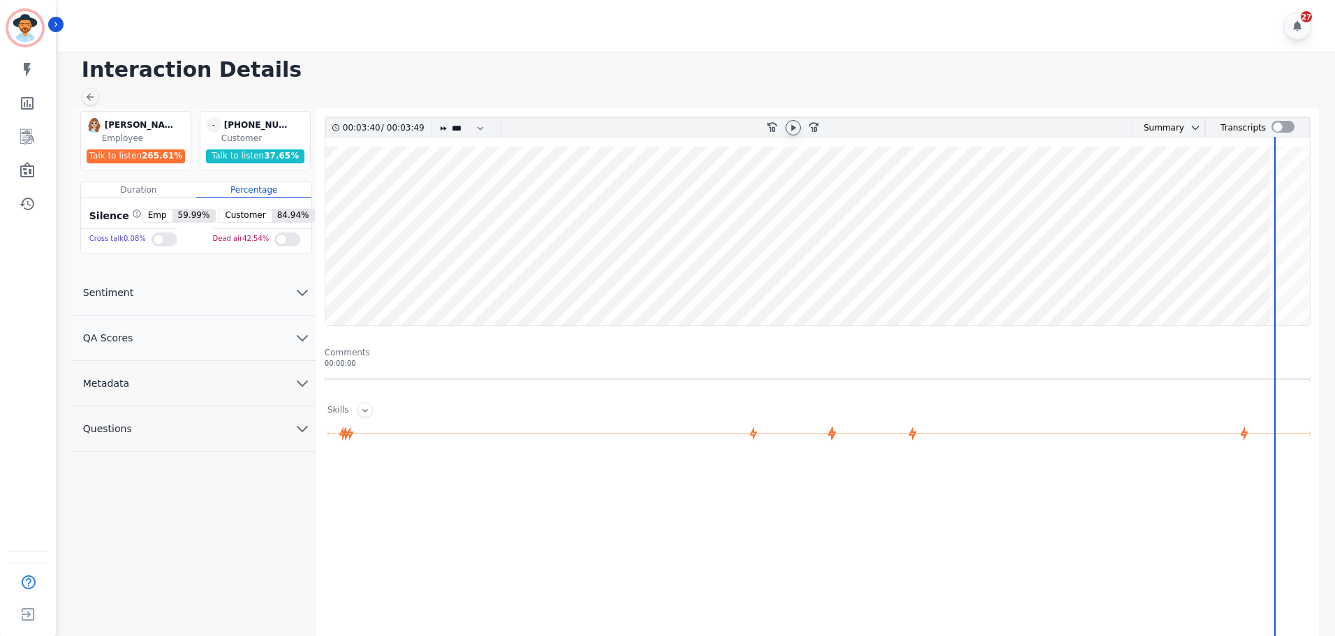
click at [799, 129] on div at bounding box center [792, 127] width 15 height 15
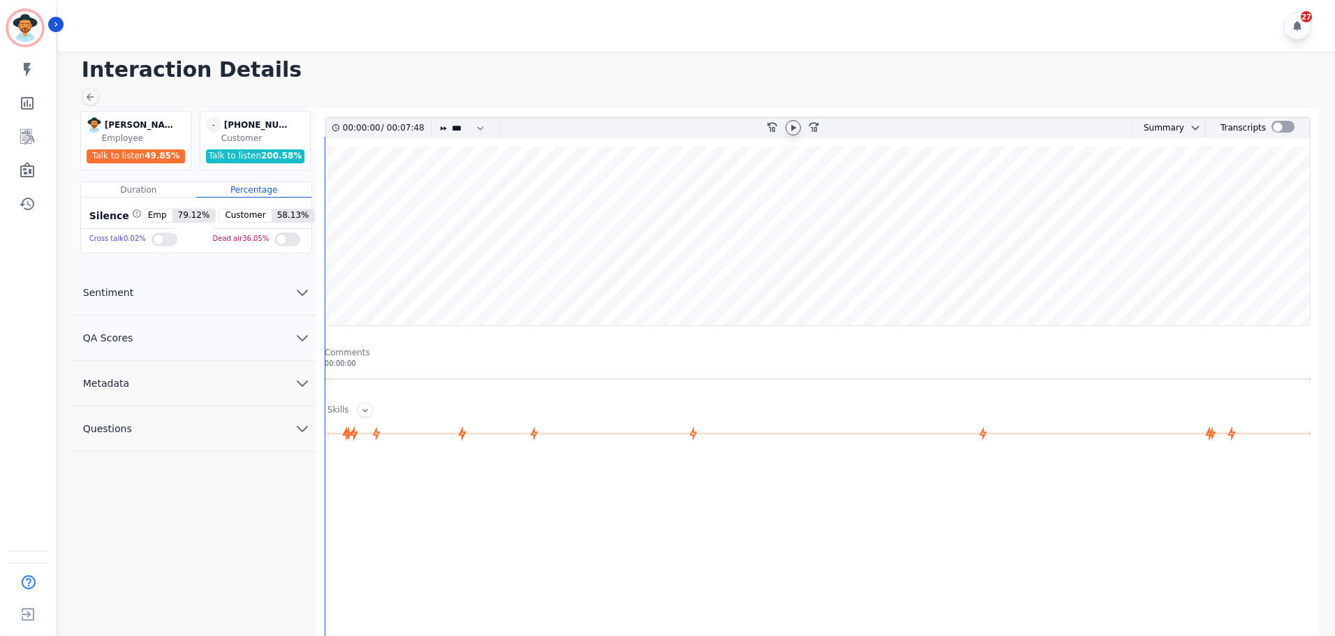
click at [794, 125] on icon at bounding box center [792, 127] width 11 height 11
click at [626, 278] on wave at bounding box center [817, 236] width 984 height 179
click at [827, 292] on wave at bounding box center [817, 236] width 984 height 179
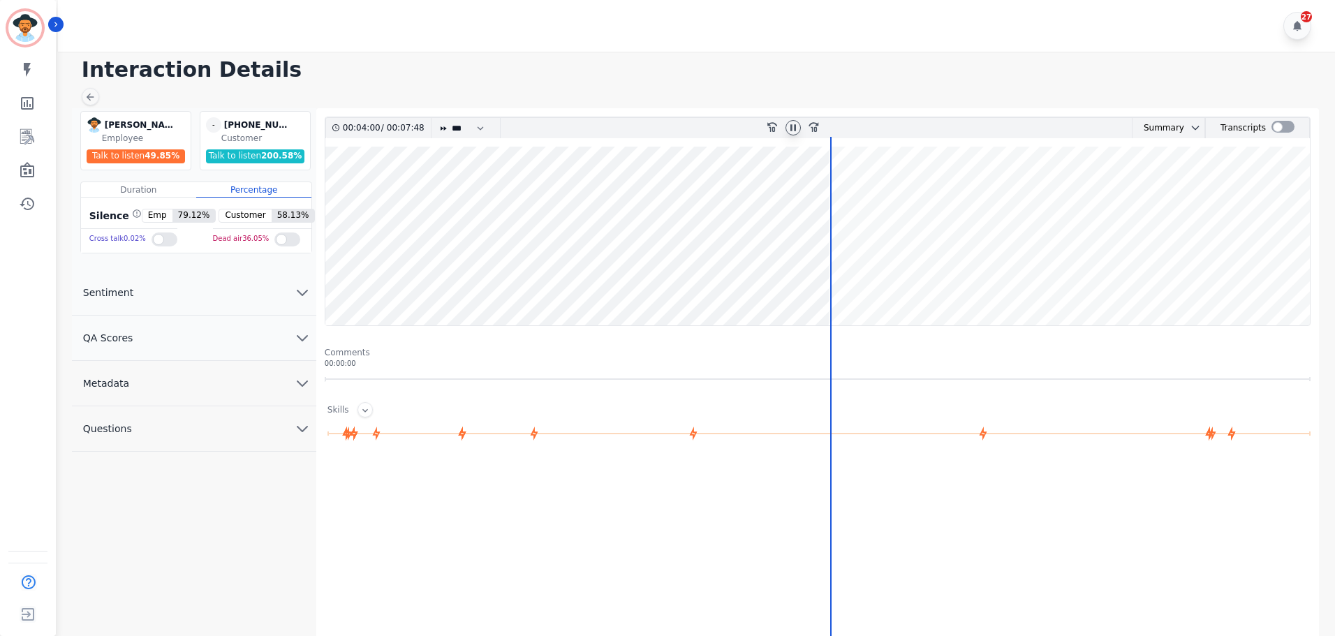
click at [959, 274] on wave at bounding box center [817, 236] width 984 height 179
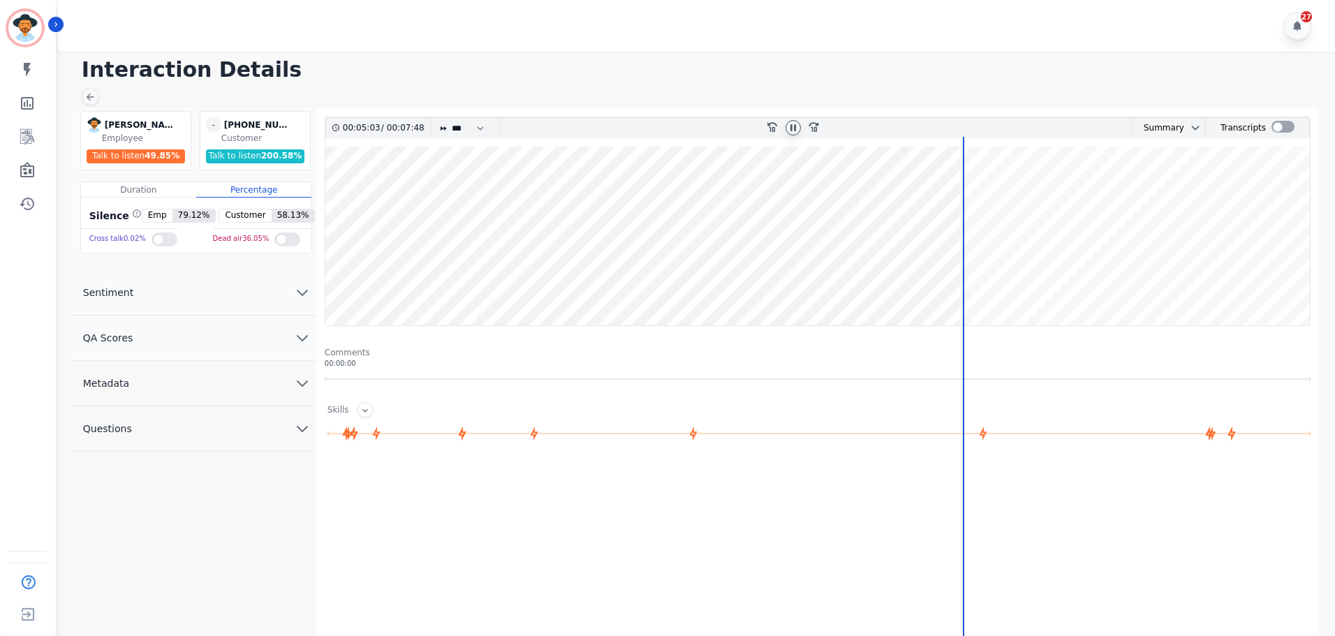
click at [995, 269] on wave at bounding box center [817, 236] width 984 height 179
click at [1028, 196] on wave at bounding box center [817, 236] width 984 height 179
click at [1090, 193] on wave at bounding box center [817, 236] width 984 height 179
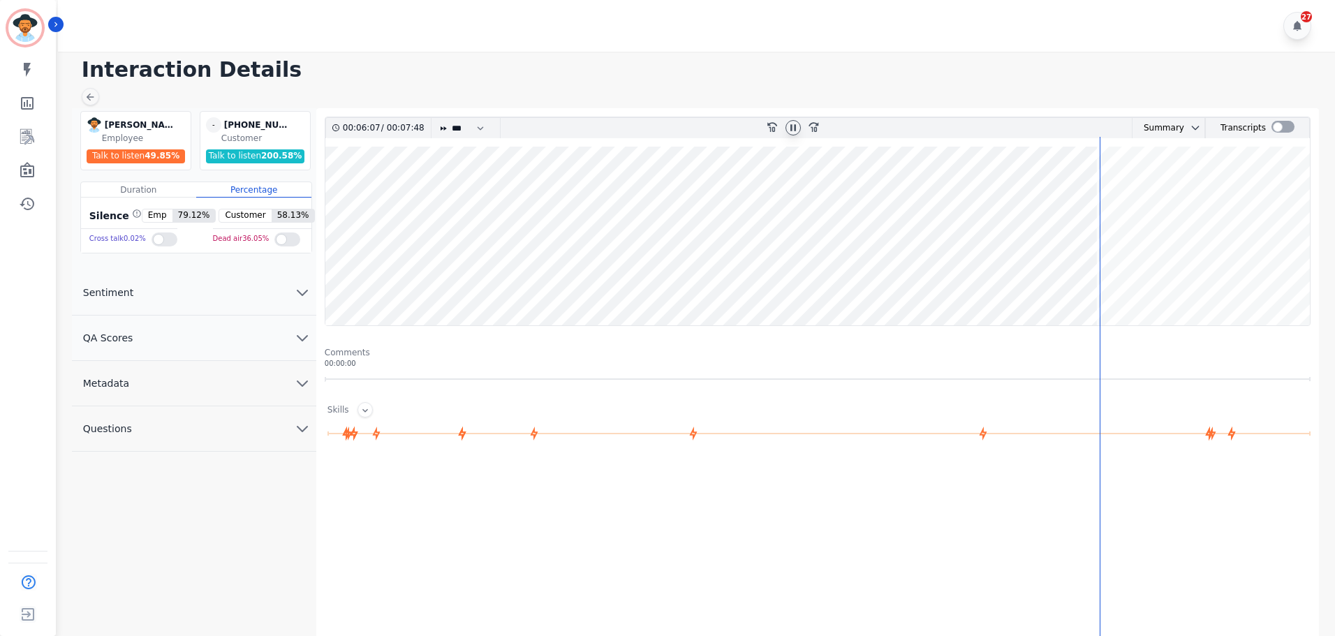
click at [1188, 190] on wave at bounding box center [817, 236] width 984 height 179
click at [1215, 193] on wave at bounding box center [817, 236] width 984 height 179
click at [1232, 194] on wave at bounding box center [817, 236] width 984 height 179
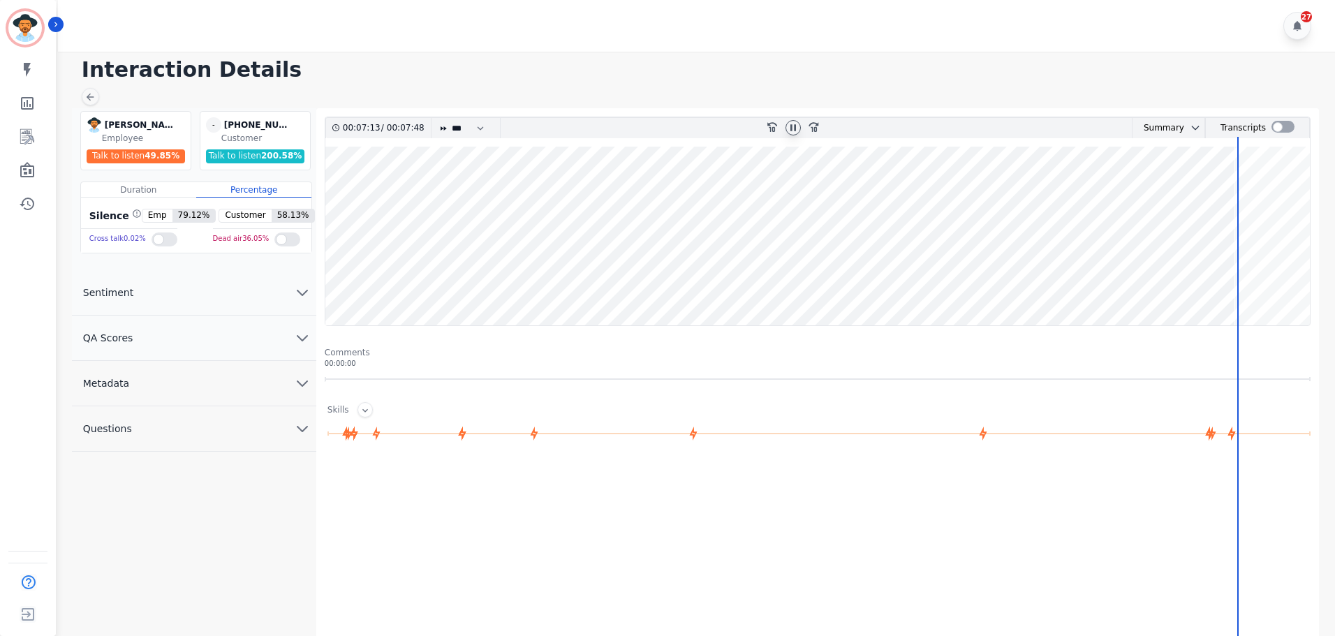
click at [1252, 214] on wave at bounding box center [817, 236] width 984 height 179
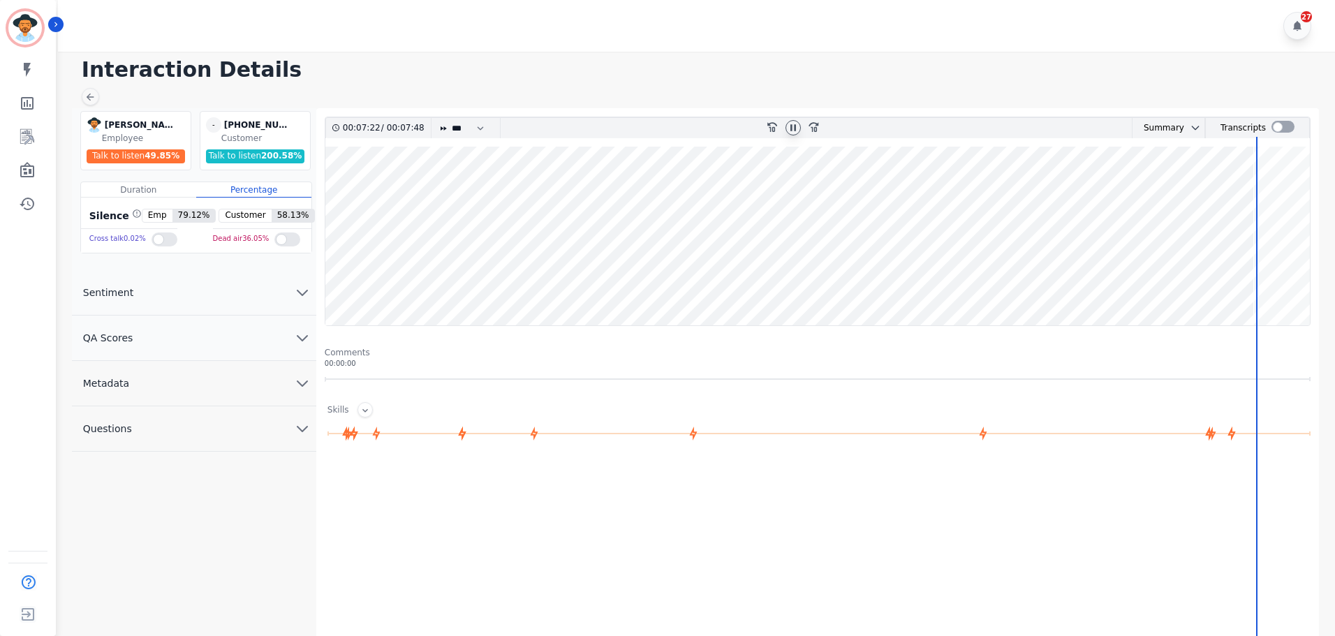
click at [1273, 209] on wave at bounding box center [817, 236] width 984 height 179
click at [1294, 212] on wave at bounding box center [817, 236] width 984 height 179
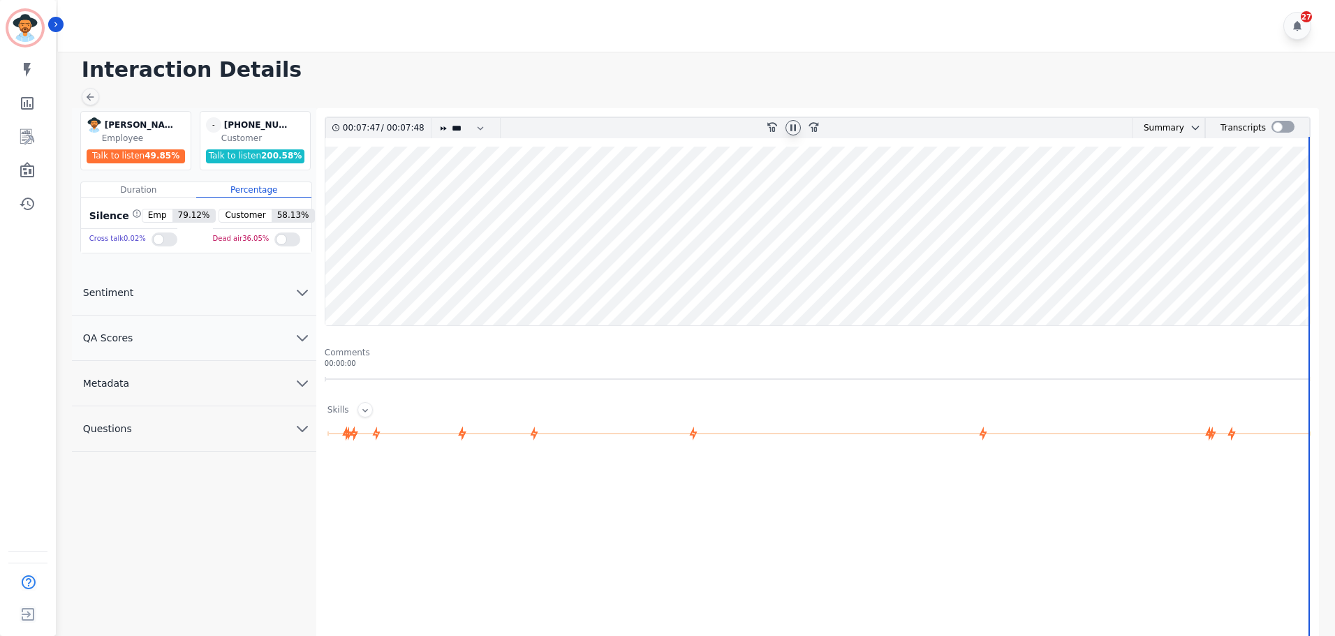
click at [795, 124] on icon at bounding box center [792, 127] width 11 height 11
